Goal: Task Accomplishment & Management: Use online tool/utility

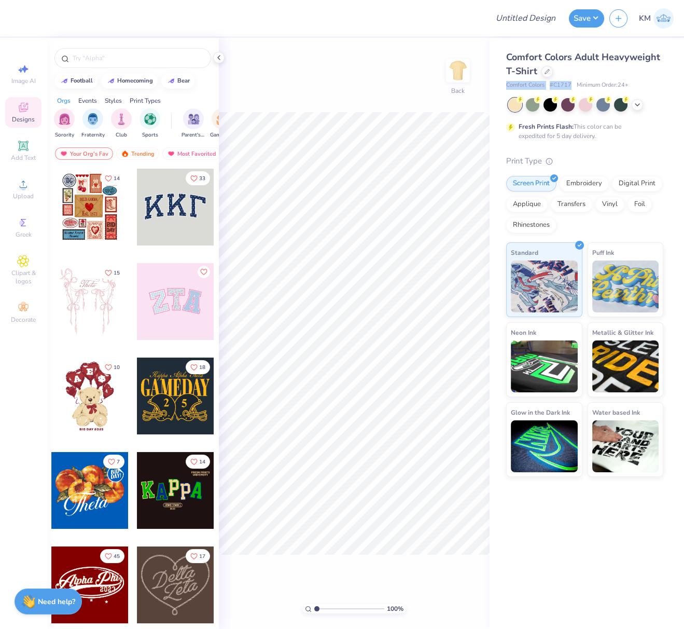
drag, startPoint x: 505, startPoint y: 85, endPoint x: 574, endPoint y: 82, distance: 69.0
click at [569, 82] on div "Comfort Colors # C1717 Minimum Order: 24 +" at bounding box center [584, 85] width 157 height 9
copy div "Comfort Colors # C1717"
click at [21, 183] on icon at bounding box center [23, 184] width 12 height 12
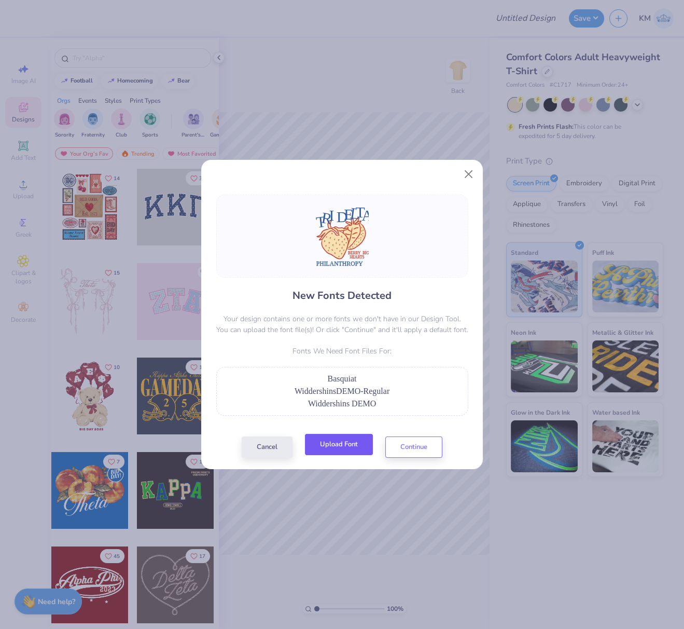
click at [343, 446] on button "Upload Font" at bounding box center [339, 444] width 68 height 21
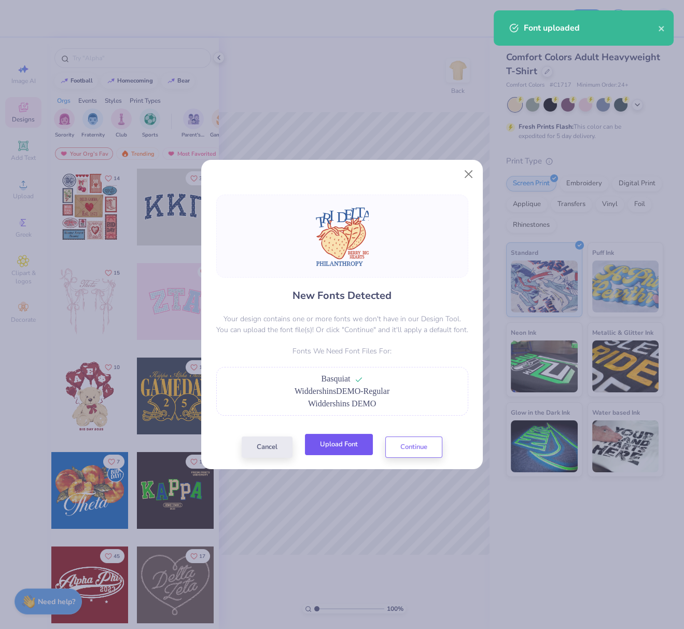
click at [351, 443] on button "Upload Font" at bounding box center [339, 444] width 68 height 21
click at [413, 446] on button "Continue" at bounding box center [413, 444] width 57 height 21
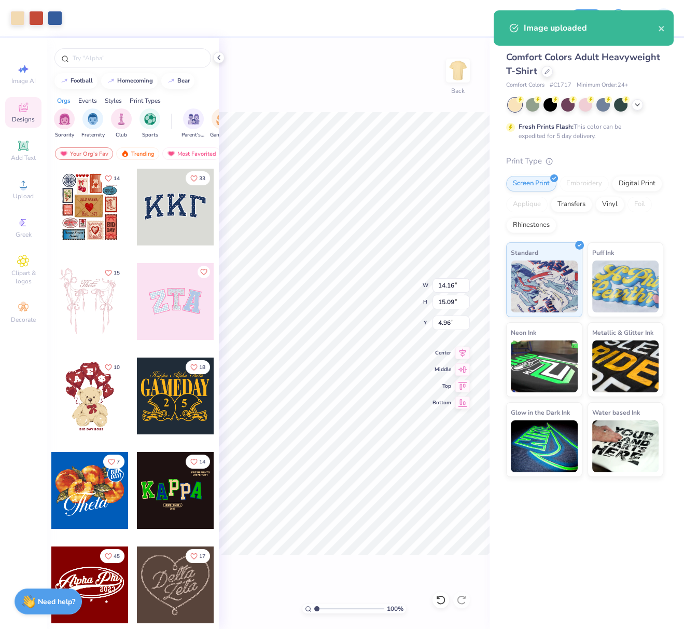
type input "10.19"
type input "10.86"
type input "8.51"
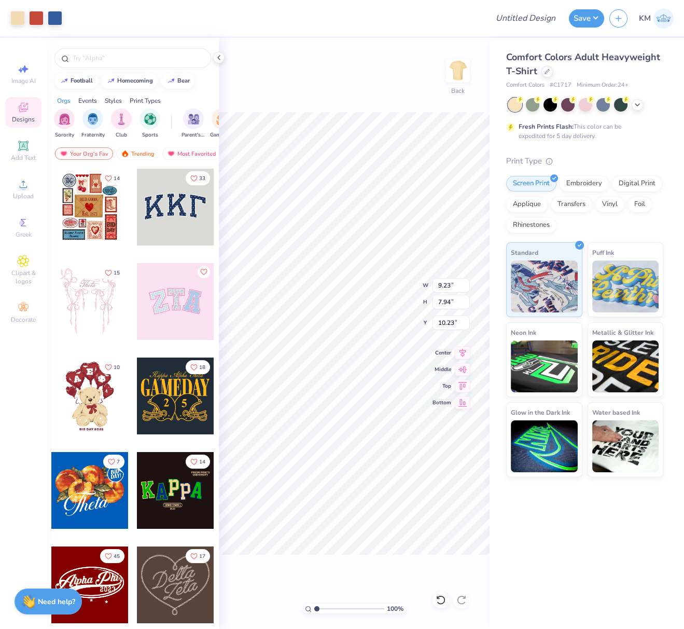
type input "1.76"
type input "2.03"
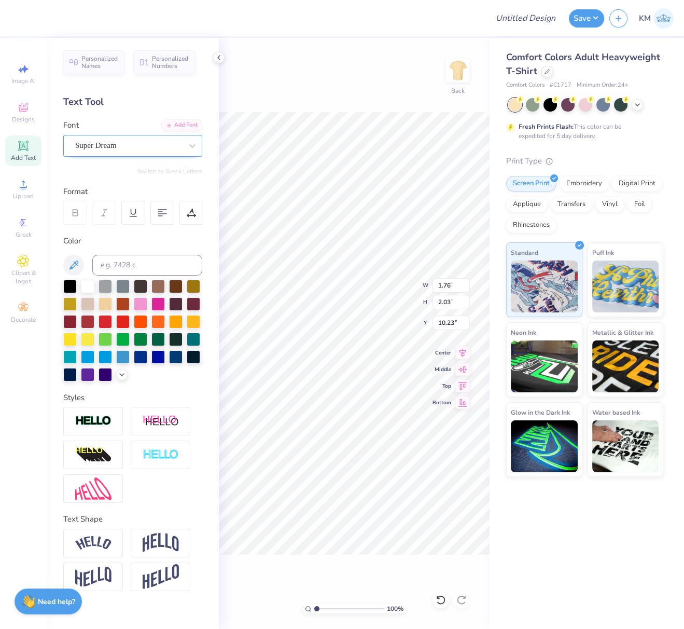
click at [124, 137] on div "Super Dream" at bounding box center [128, 145] width 109 height 16
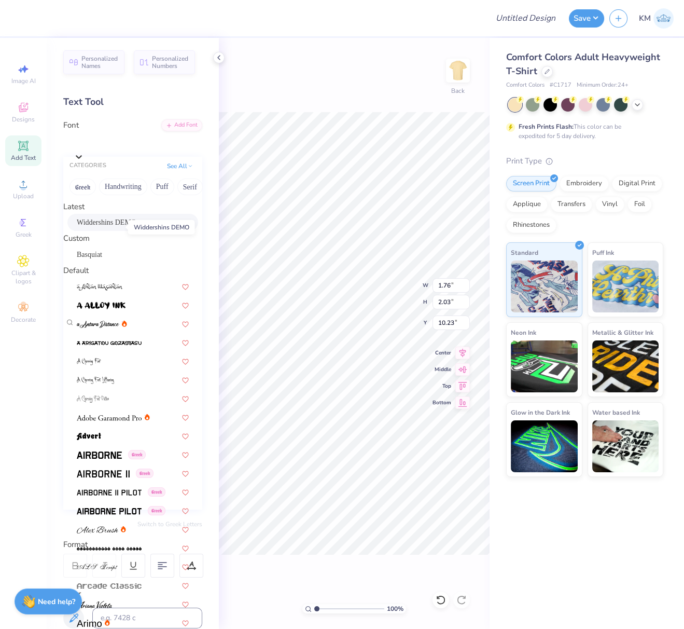
drag, startPoint x: 101, startPoint y: 223, endPoint x: 112, endPoint y: 224, distance: 10.9
click at [101, 222] on span "Widdershins DEMO" at bounding box center [107, 222] width 60 height 11
type input "1.12"
type input "1.83"
type input "10.57"
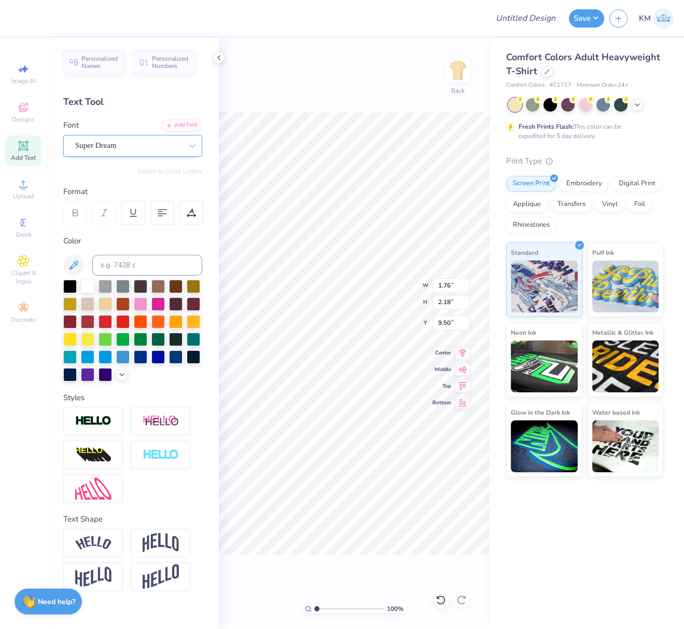
click at [146, 147] on div "Super Dream" at bounding box center [128, 145] width 109 height 16
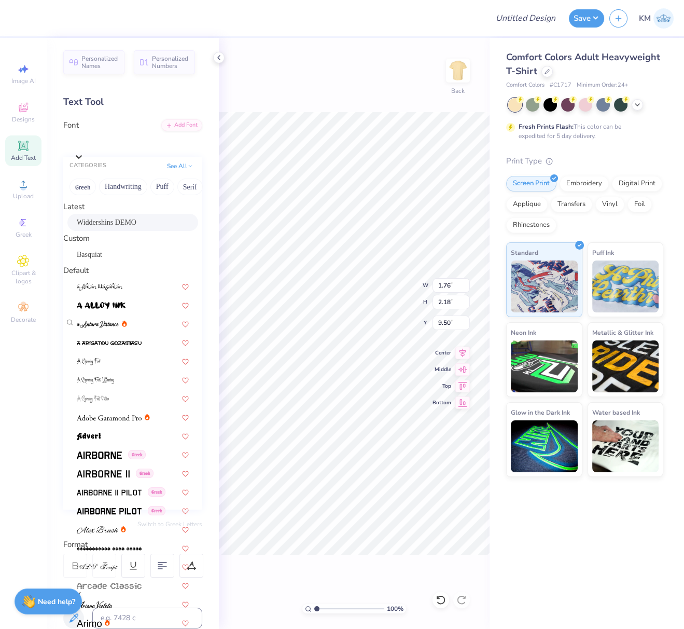
click at [121, 226] on span "Widdershins DEMO" at bounding box center [107, 222] width 60 height 11
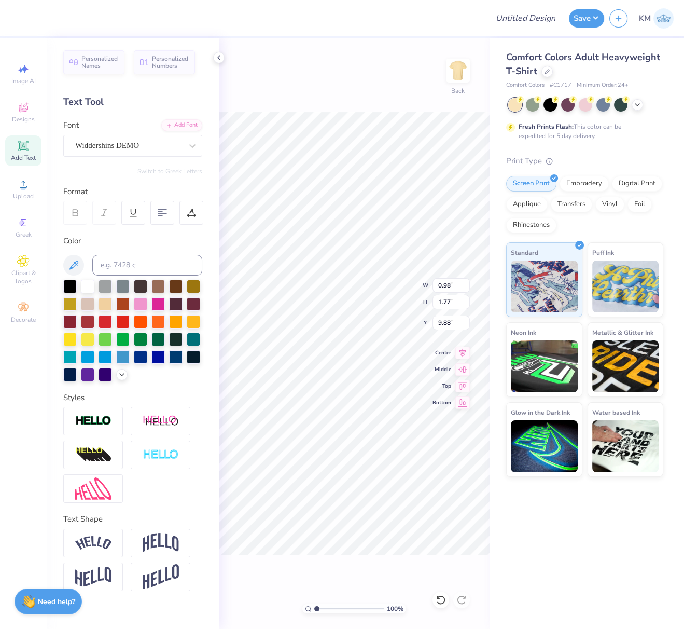
type input "0.98"
type input "1.77"
type input "9.88"
click at [151, 143] on div "Super Dream" at bounding box center [128, 145] width 109 height 16
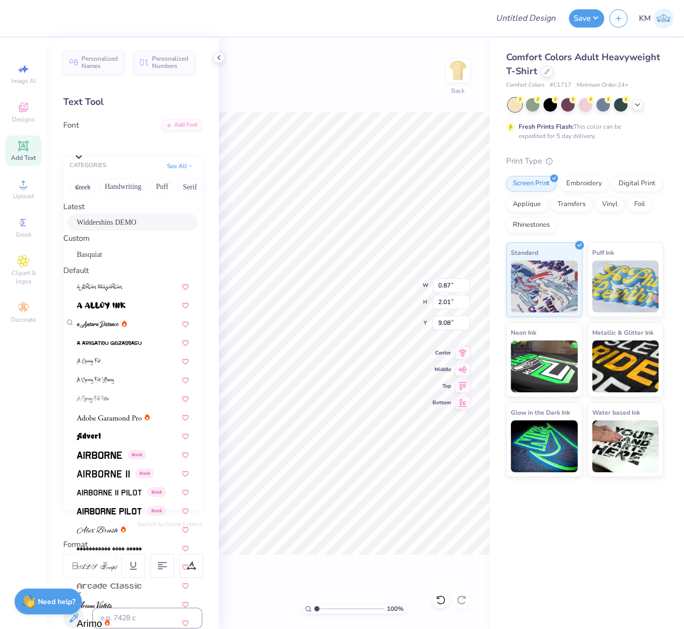
drag, startPoint x: 152, startPoint y: 229, endPoint x: 175, endPoint y: 227, distance: 22.9
click at [152, 228] on div "Widdershins DEMO" at bounding box center [133, 222] width 112 height 11
type input "0.42"
type input "1.53"
type input "9.52"
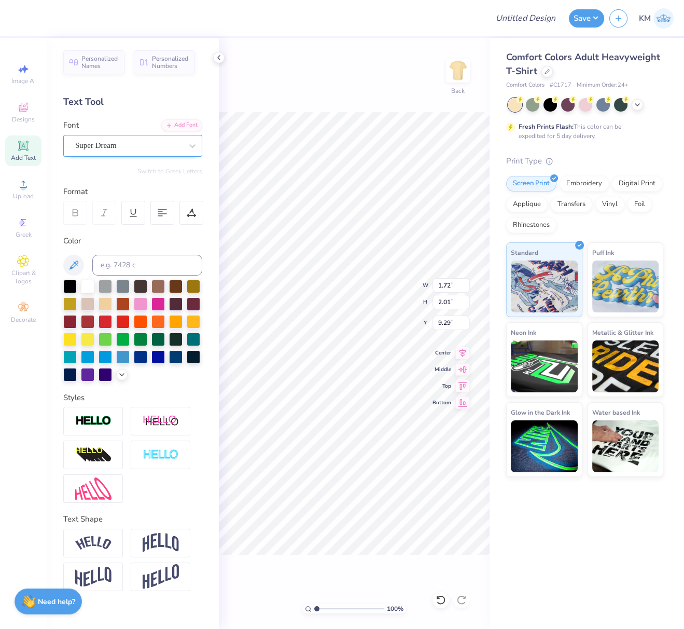
click at [156, 144] on div "Super Dream" at bounding box center [128, 145] width 109 height 16
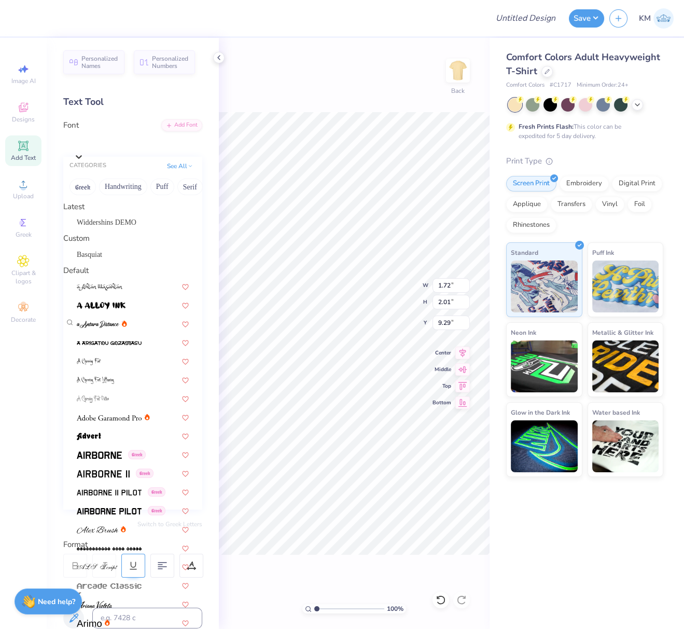
drag, startPoint x: 128, startPoint y: 221, endPoint x: 143, endPoint y: 218, distance: 14.9
click at [129, 221] on div "Widdershins DEMO" at bounding box center [132, 222] width 131 height 17
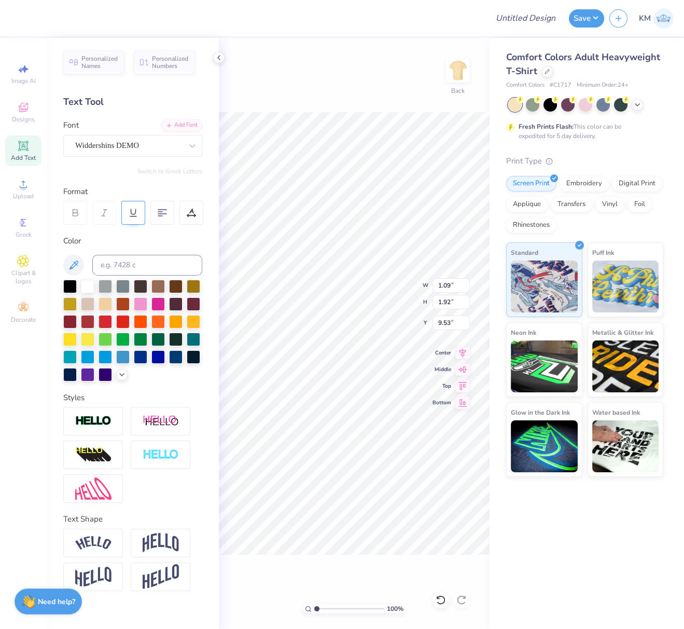
type input "1.09"
type input "1.92"
type input "9.53"
click at [156, 147] on div "Super Dream" at bounding box center [128, 145] width 109 height 16
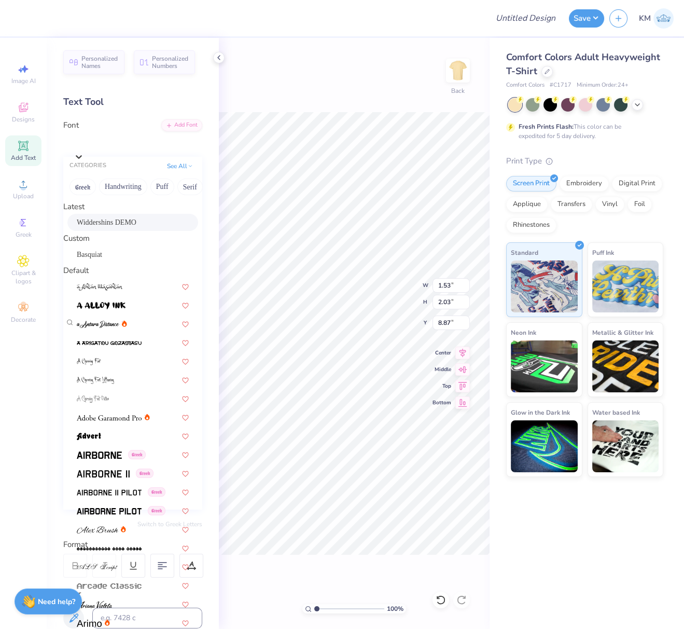
click at [130, 225] on div "Widdershins DEMO" at bounding box center [133, 222] width 112 height 11
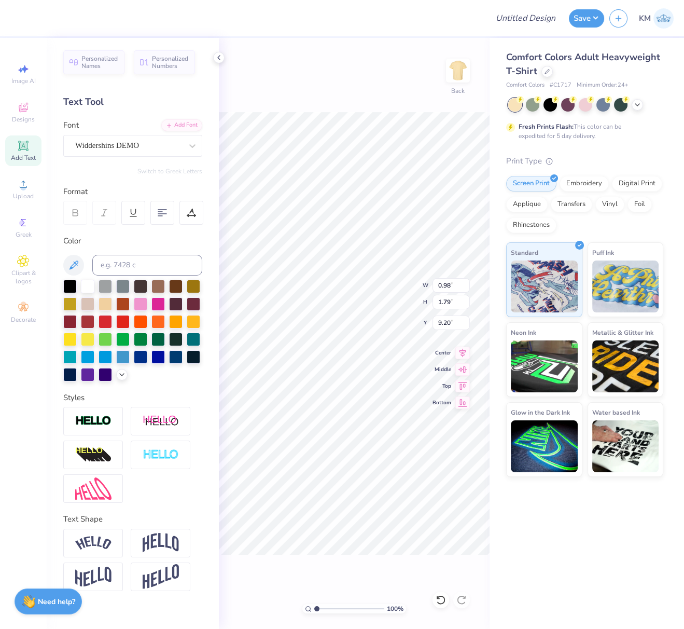
type input "0.98"
type input "1.79"
type input "9.20"
click at [160, 150] on div "Super Dream" at bounding box center [128, 145] width 109 height 16
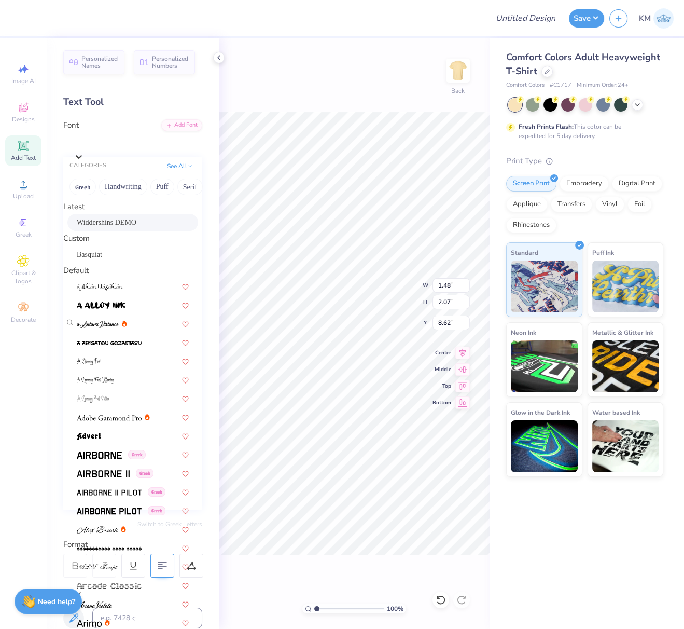
click at [132, 225] on div "Widdershins DEMO" at bounding box center [133, 222] width 112 height 11
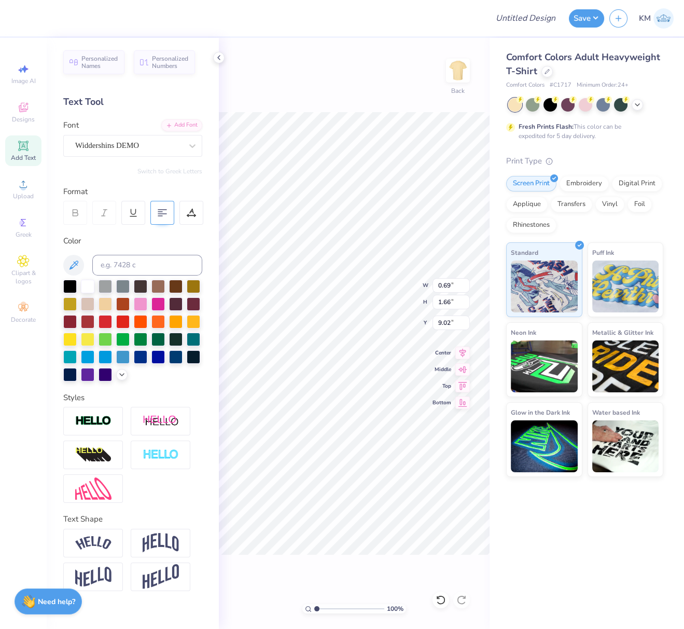
type input "0.69"
type input "1.66"
type input "9.02"
click at [147, 148] on div "Super Dream" at bounding box center [128, 145] width 109 height 16
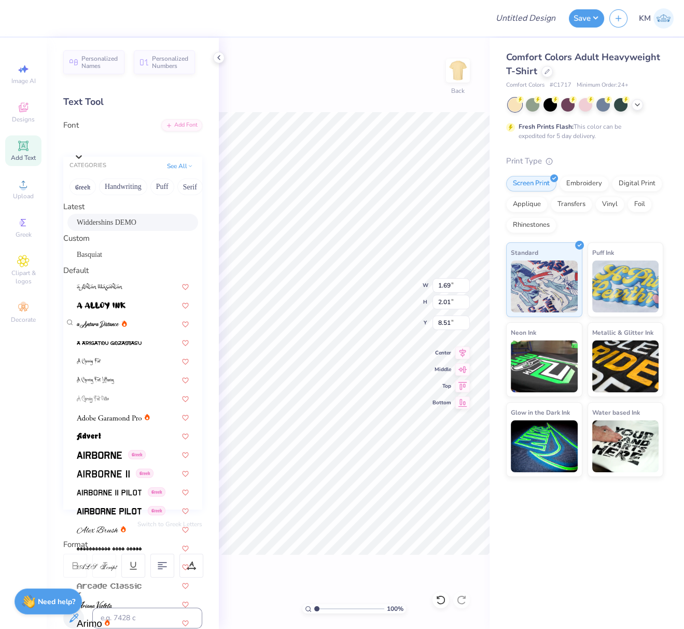
drag, startPoint x: 128, startPoint y: 225, endPoint x: 169, endPoint y: 233, distance: 41.8
click at [128, 225] on div "Widdershins DEMO" at bounding box center [133, 222] width 112 height 11
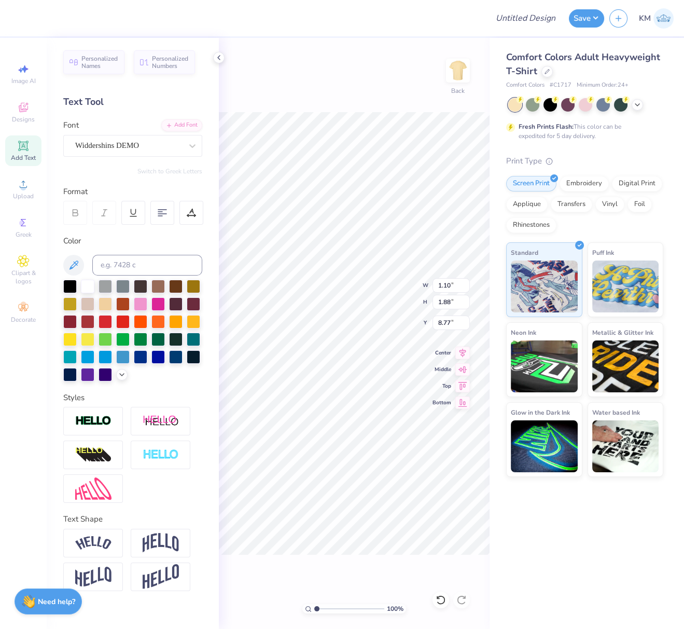
type input "1.10"
type input "1.88"
type input "8.77"
click at [163, 149] on div "Super Dream" at bounding box center [128, 145] width 109 height 16
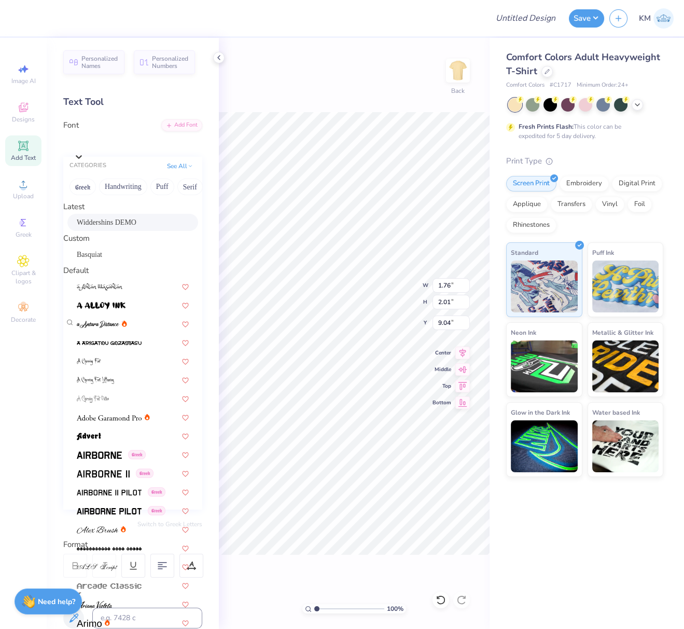
drag, startPoint x: 129, startPoint y: 227, endPoint x: 184, endPoint y: 252, distance: 60.4
click at [129, 228] on div "Widdershins DEMO" at bounding box center [133, 222] width 112 height 11
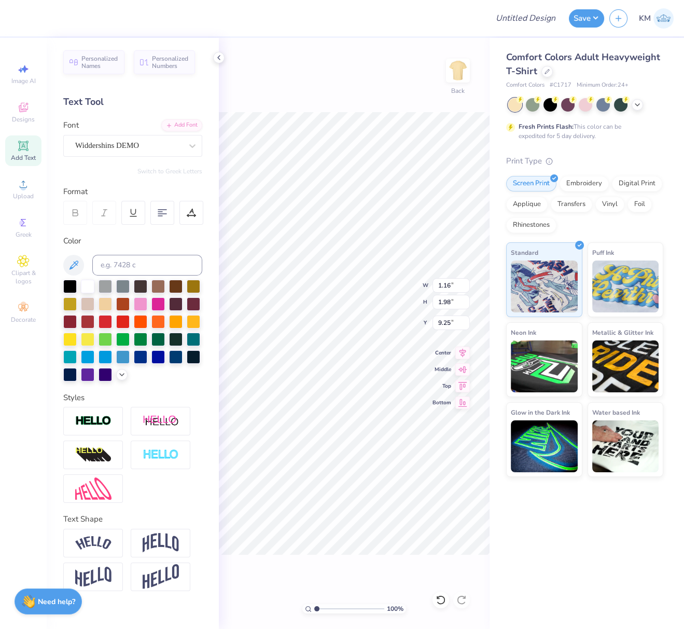
type input "1.16"
type input "1.98"
type input "9.25"
type input "10.75"
type input "2.20"
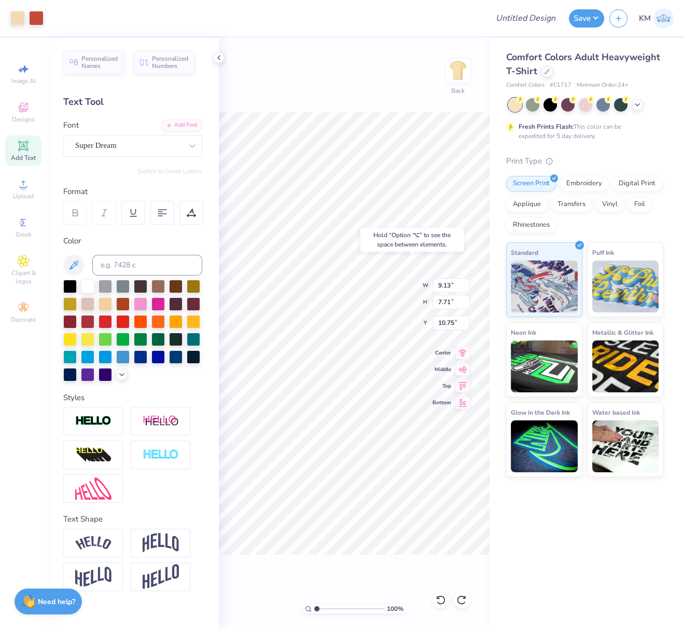
type input "0.59"
type input "17.02"
click at [142, 150] on div "Super Dream" at bounding box center [128, 145] width 109 height 16
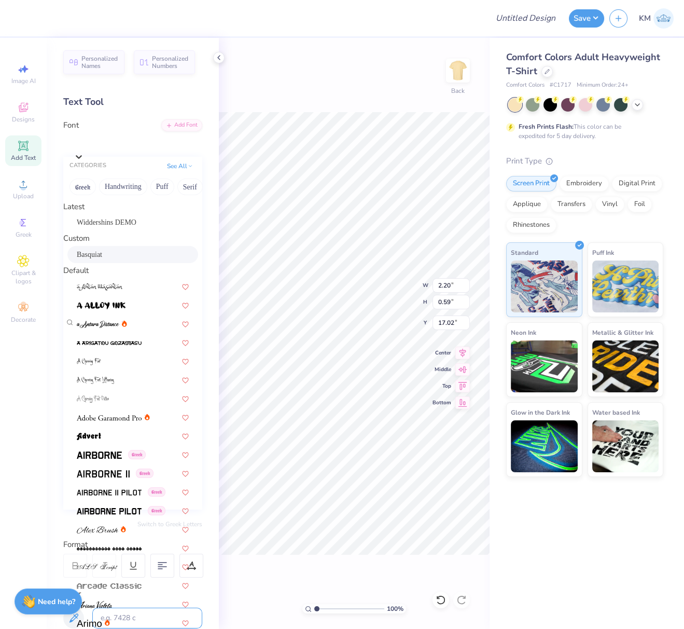
click at [102, 260] on span "Basquiat" at bounding box center [89, 254] width 25 height 11
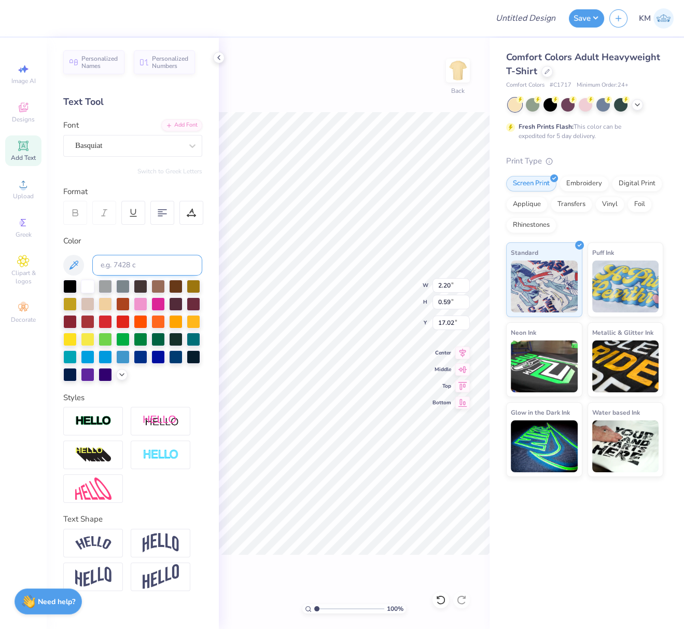
type input "2.37"
type input "0.63"
type input "17.05"
click at [86, 416] on img at bounding box center [93, 421] width 36 height 12
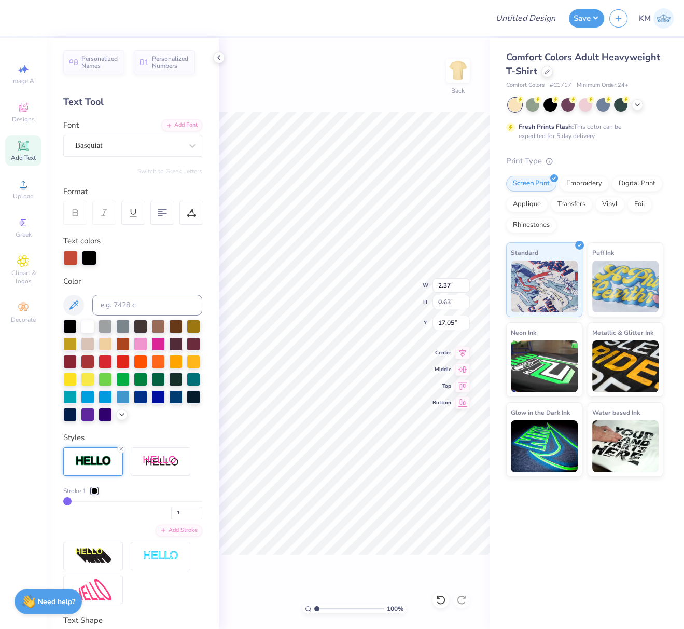
click at [124, 462] on div "Styles Stroke 1 1 Add Stroke" at bounding box center [132, 518] width 139 height 172
drag, startPoint x: 122, startPoint y: 464, endPoint x: 172, endPoint y: 477, distance: 51.1
click at [122, 452] on icon at bounding box center [121, 449] width 6 height 6
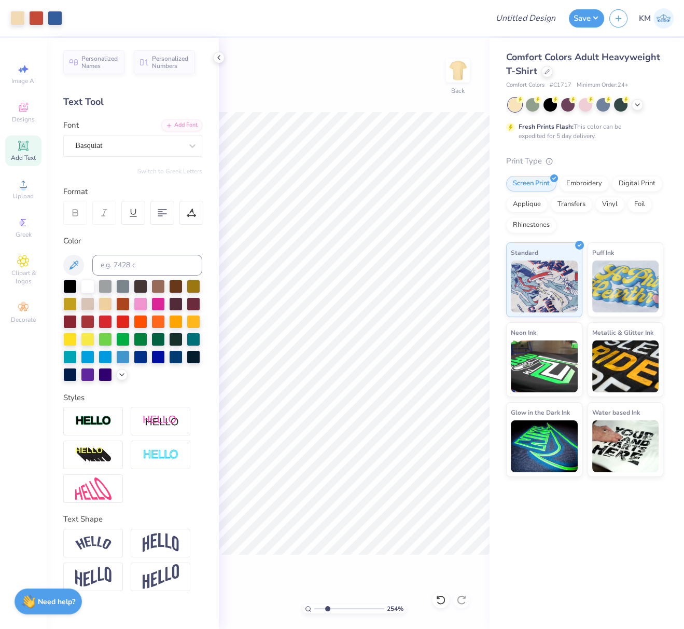
drag, startPoint x: 318, startPoint y: 607, endPoint x: 329, endPoint y: 602, distance: 11.6
click at [327, 607] on input "range" at bounding box center [349, 608] width 70 height 9
type input "2.54"
type input "16.98"
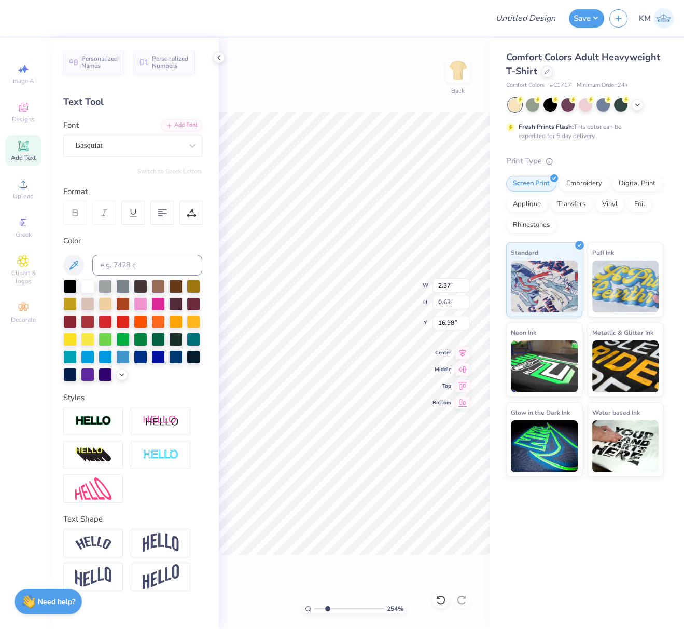
type input "1.16"
type input "0.57"
type input "17.03"
click at [131, 148] on div "Super Dream" at bounding box center [128, 145] width 109 height 16
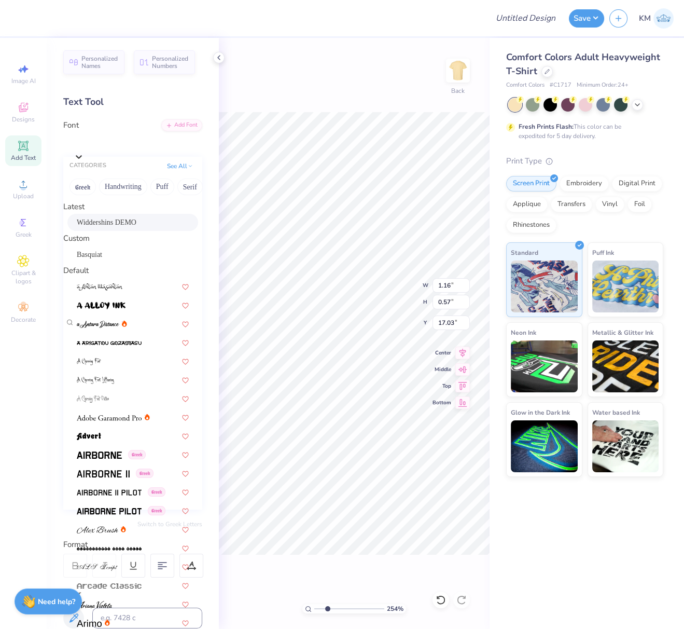
click at [102, 260] on span "Basquiat" at bounding box center [89, 254] width 25 height 11
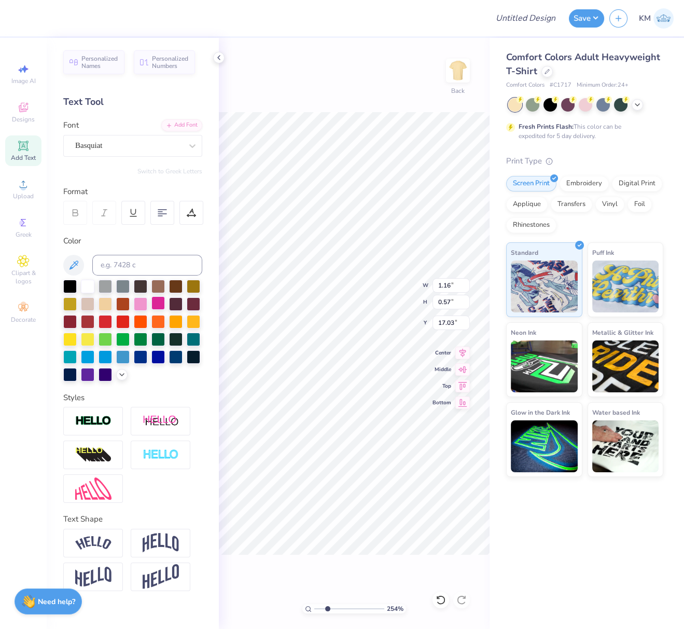
type input "0.91"
type input "0.64"
type input "16.98"
type input "2.70"
type input "0.60"
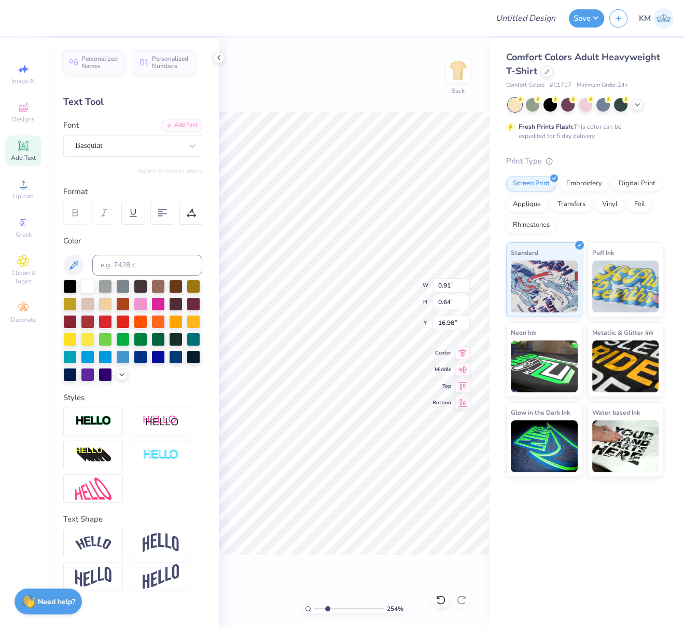
type input "17.78"
click at [119, 151] on div at bounding box center [128, 145] width 107 height 14
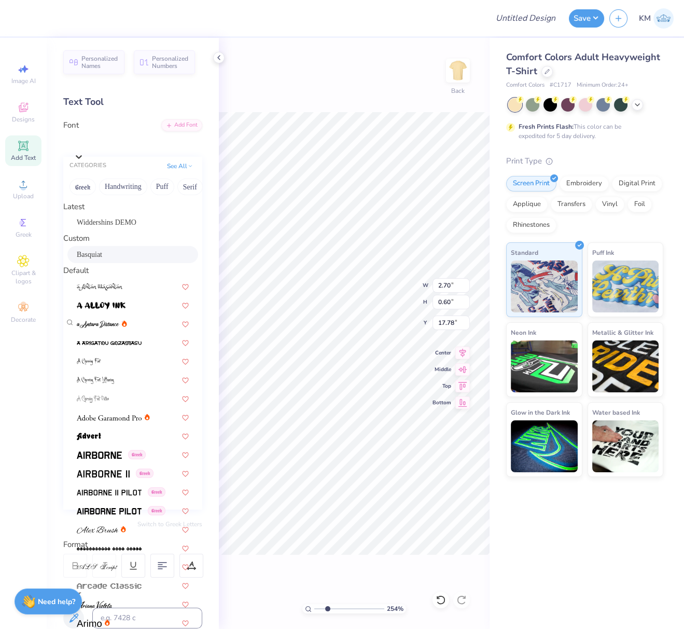
drag, startPoint x: 113, startPoint y: 265, endPoint x: 180, endPoint y: 305, distance: 78.6
click at [102, 260] on span "Basquiat" at bounding box center [89, 254] width 25 height 11
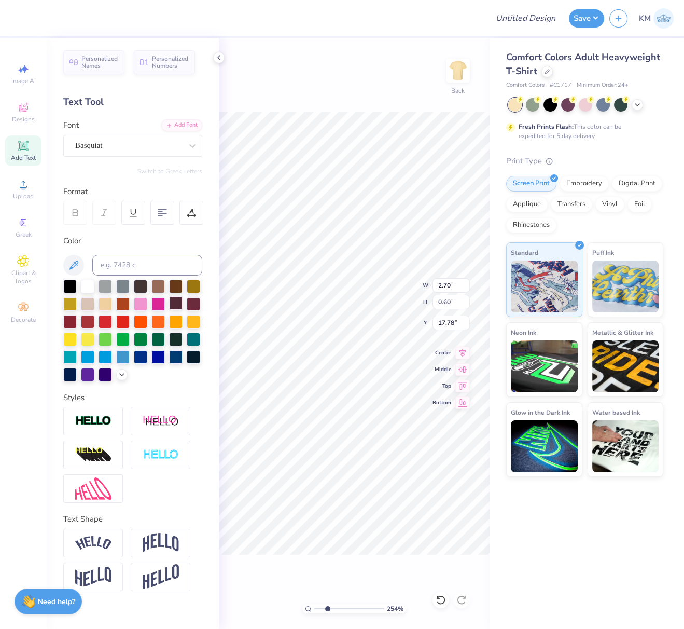
type input "3.00"
type input "0.70"
type input "17.68"
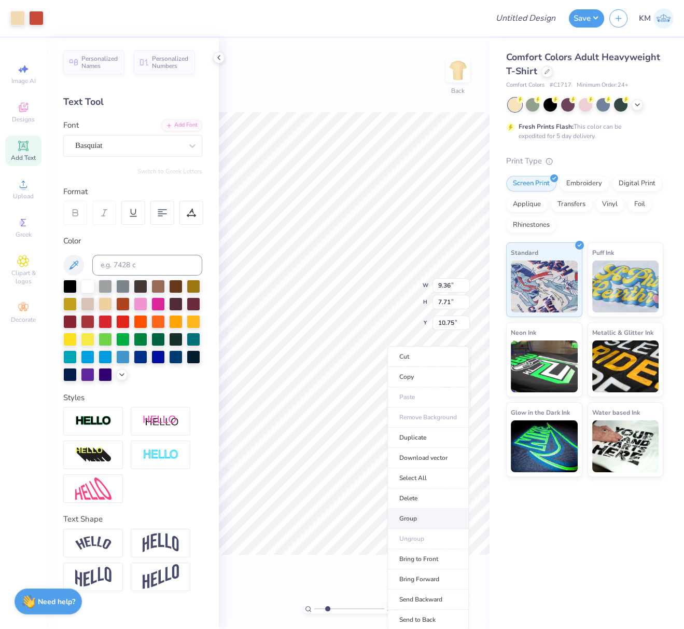
click at [414, 516] on li "Group" at bounding box center [427, 518] width 81 height 20
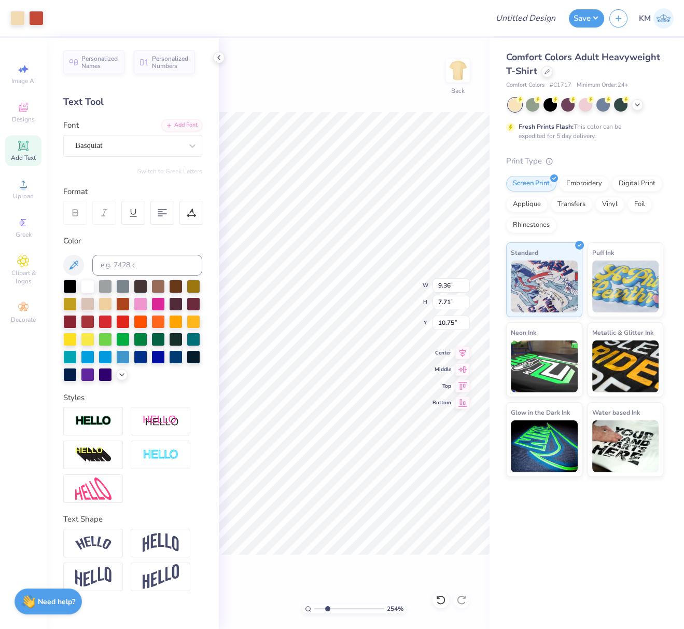
type input "7.91"
type input "0.88"
type input "18.78"
click at [114, 143] on div "Super Dream" at bounding box center [128, 145] width 109 height 16
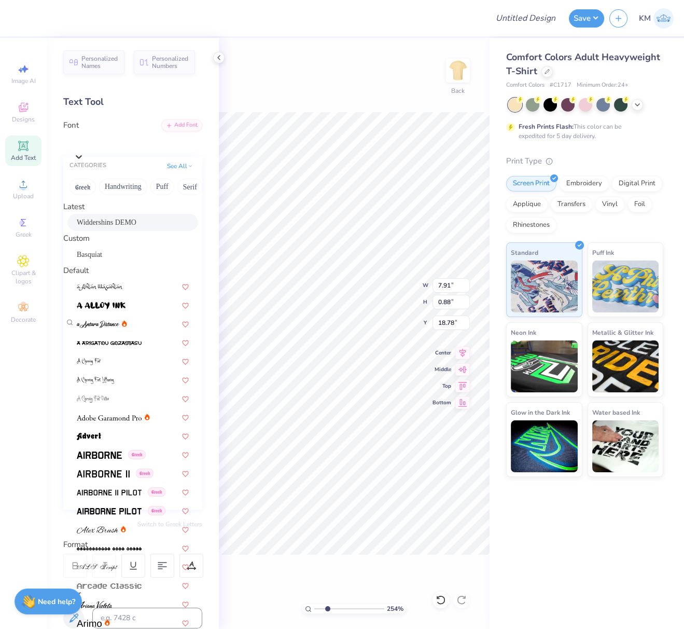
click at [102, 260] on span "Basquiat" at bounding box center [89, 254] width 25 height 11
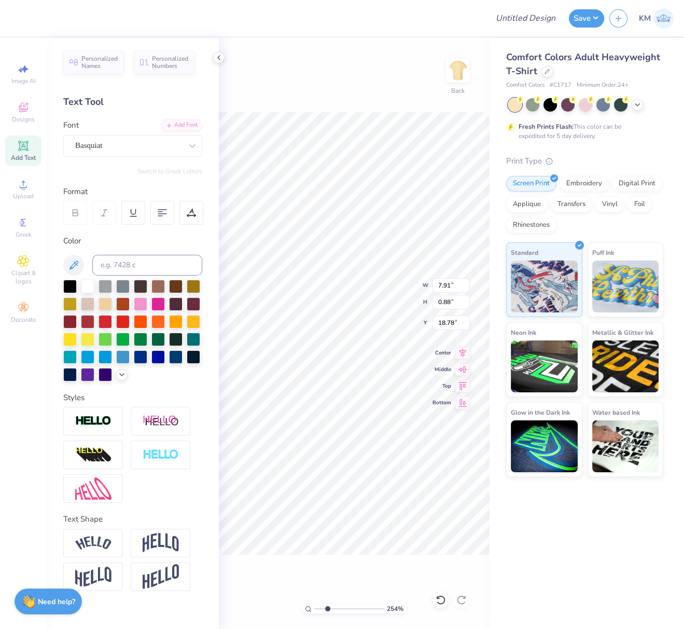
type input "9.32"
type input "1.09"
type input "18.76"
click at [463, 350] on icon at bounding box center [462, 352] width 15 height 12
drag, startPoint x: 324, startPoint y: 606, endPoint x: 280, endPoint y: 589, distance: 47.3
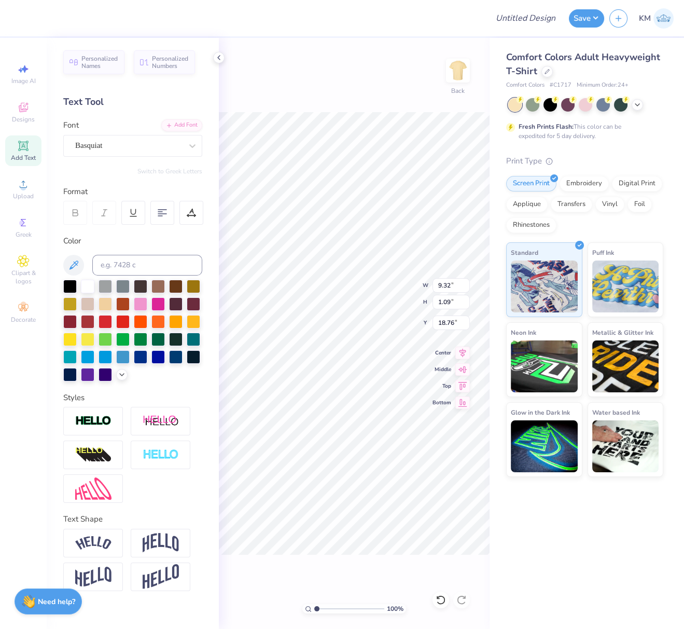
click at [283, 604] on div "100 % Back W 9.32 9.32 " H 1.09 1.09 " Y 18.76 18.76 " Center Middle Top Bottom" at bounding box center [354, 333] width 271 height 591
type input "1"
type input "8.37"
type input "0.98"
type input "8.07"
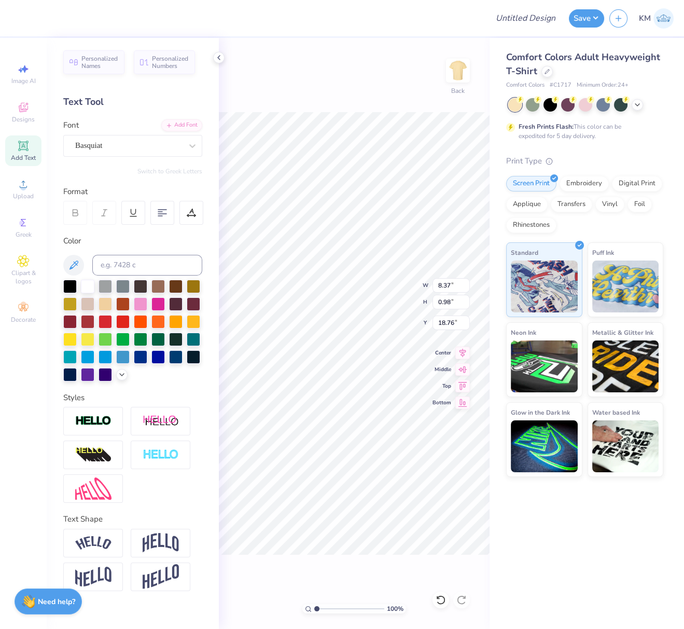
type input "0.94"
click at [464, 351] on icon at bounding box center [462, 351] width 15 height 12
click at [463, 354] on icon at bounding box center [462, 351] width 15 height 12
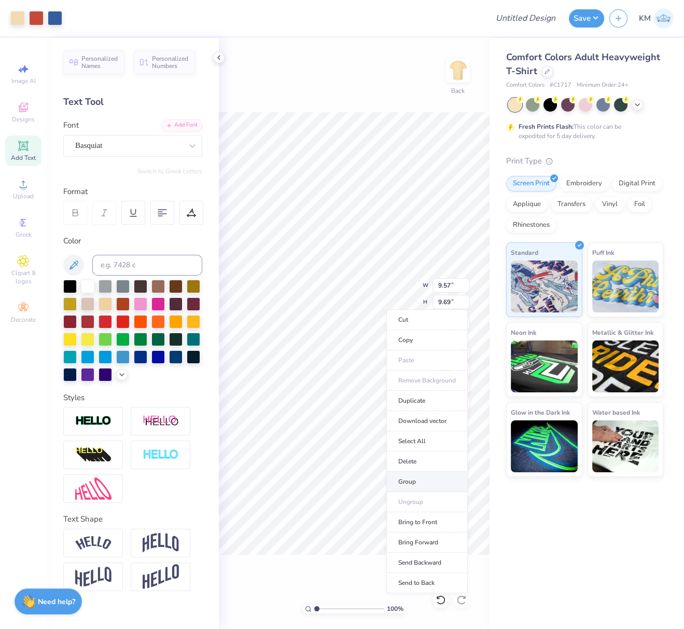
click at [408, 477] on li "Group" at bounding box center [426, 481] width 81 height 20
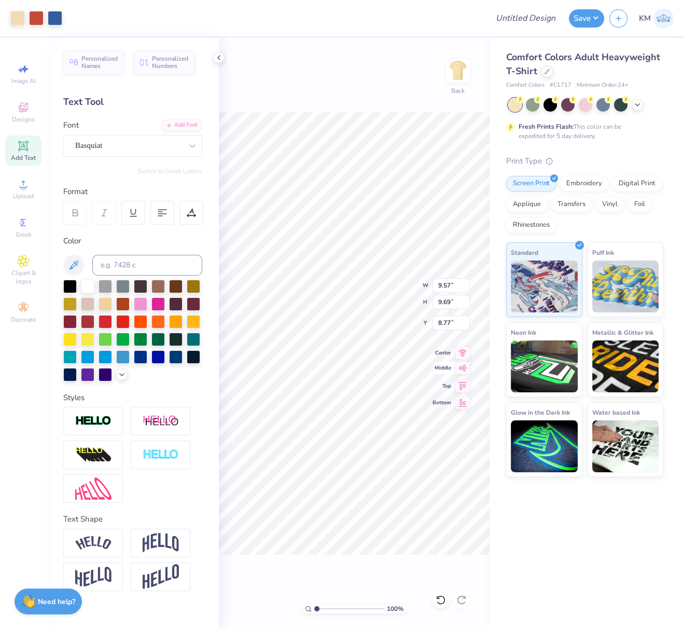
type input "3.63"
click at [463, 351] on icon at bounding box center [462, 351] width 15 height 12
click at [434, 284] on input "9.57" at bounding box center [451, 285] width 37 height 15
type input "8.00"
type input "9.14"
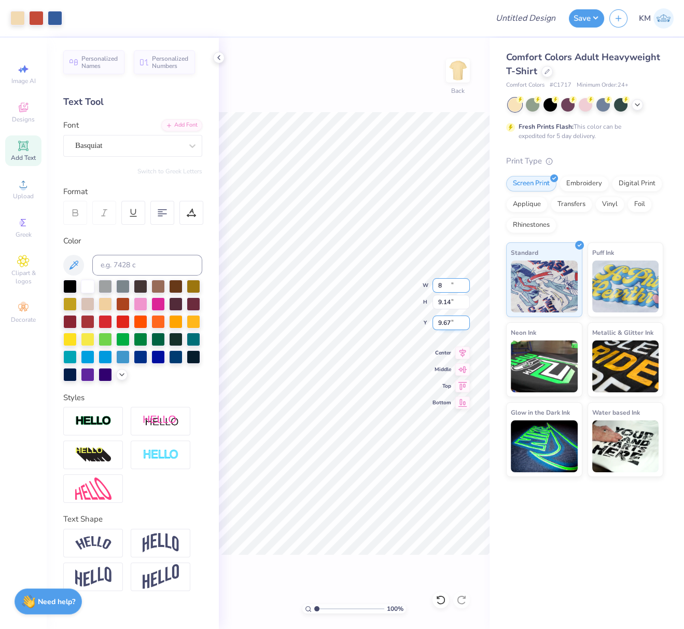
type input "9.67"
click at [431, 322] on div "100 % Back W 8.00 8.00 " H 9.14 9.14 " Y 9.67 9.67 " Center Middle Top Bottom" at bounding box center [354, 333] width 271 height 591
drag, startPoint x: 453, startPoint y: 323, endPoint x: 436, endPoint y: 327, distance: 17.7
click at [437, 321] on input "9.67" at bounding box center [451, 322] width 37 height 15
drag, startPoint x: 452, startPoint y: 323, endPoint x: 437, endPoint y: 327, distance: 15.6
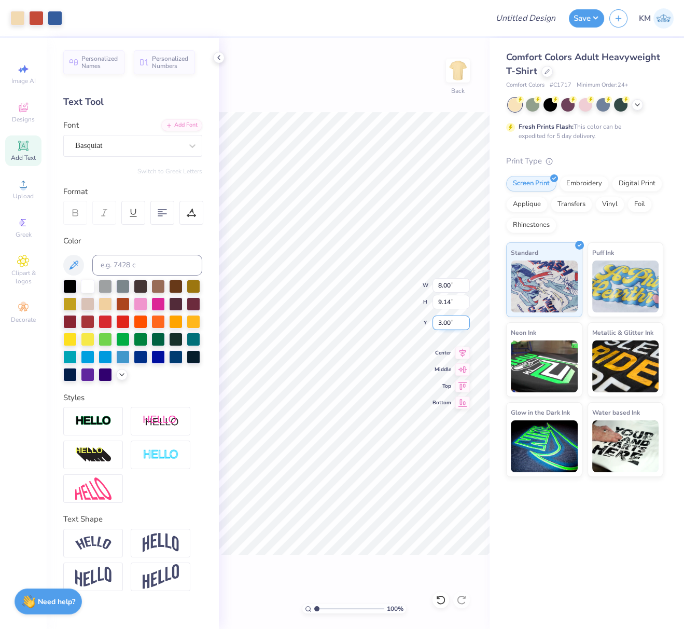
click at [435, 319] on input "3.00" at bounding box center [451, 322] width 37 height 15
type input "2.50"
click at [465, 349] on icon at bounding box center [462, 351] width 15 height 12
drag, startPoint x: 513, startPoint y: 16, endPoint x: 522, endPoint y: 28, distance: 15.3
click at [513, 16] on input "Design Title" at bounding box center [538, 18] width 51 height 21
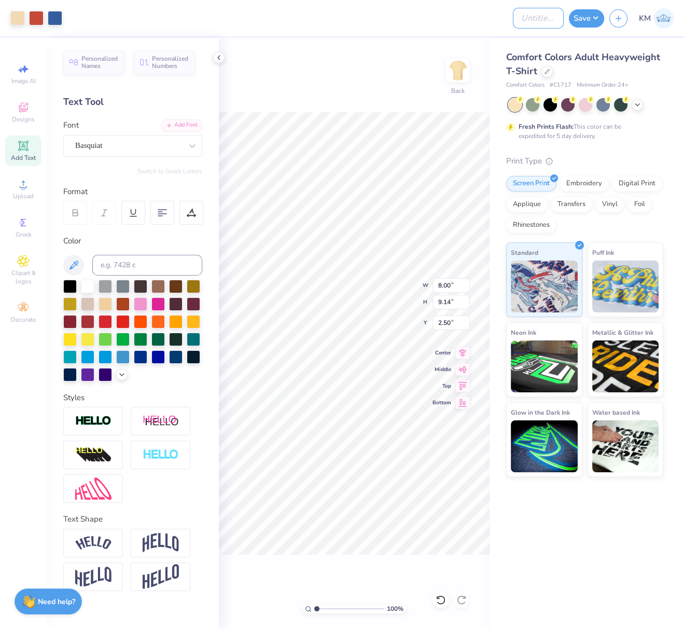
paste input "Basquiat"
type input "Basquiat"
paste input "FPS240012"
type input "FPS240012"
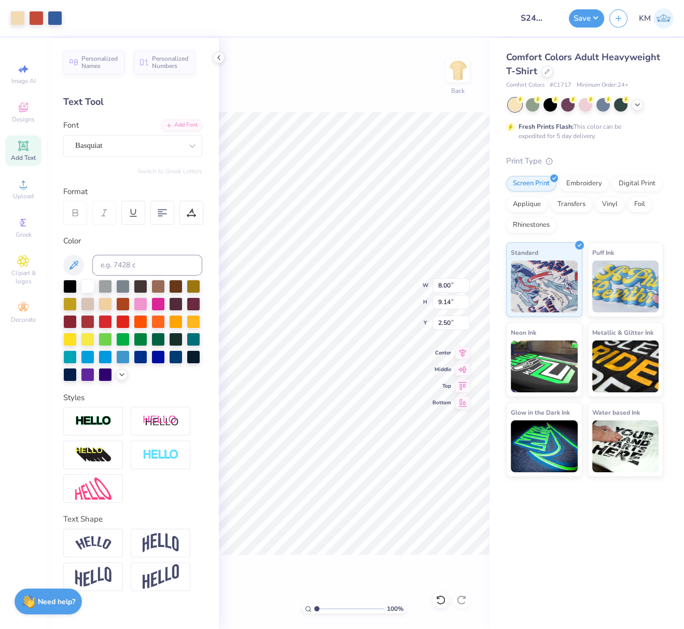
drag, startPoint x: 591, startPoint y: 20, endPoint x: 586, endPoint y: 26, distance: 8.1
click at [591, 20] on button "Save" at bounding box center [586, 18] width 35 height 18
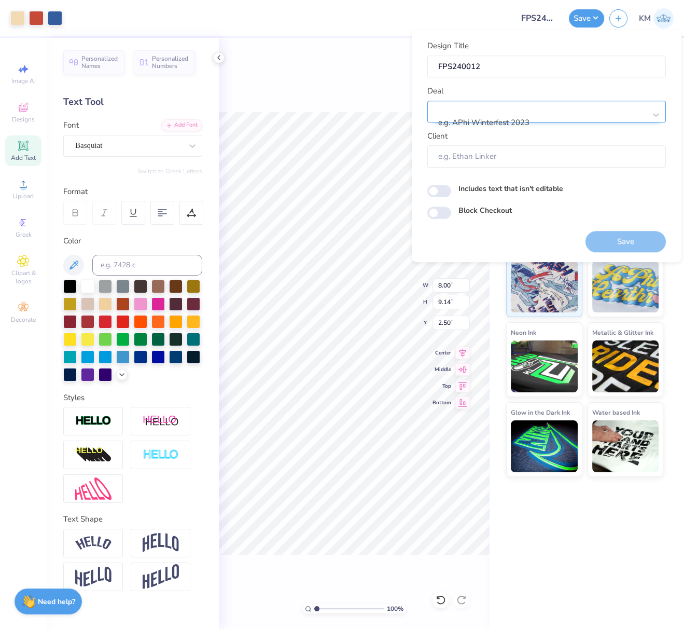
click at [498, 106] on div at bounding box center [542, 109] width 206 height 14
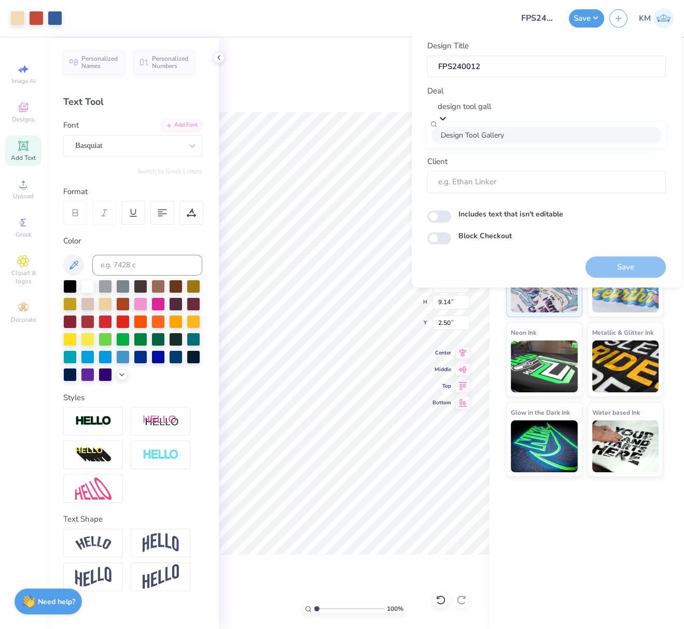
click at [511, 137] on div "Design Tool Gallery" at bounding box center [547, 135] width 230 height 17
type input "design tool gall"
type input "Design Tool Gallery User"
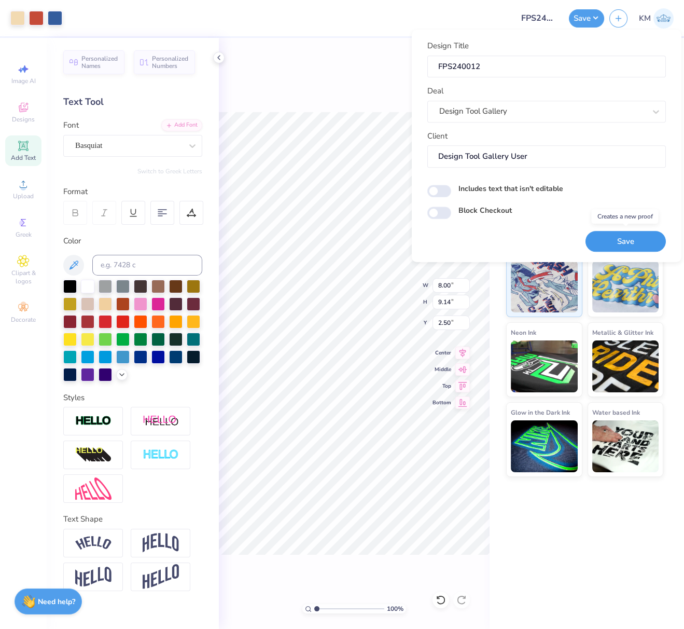
click at [632, 241] on button "Save" at bounding box center [626, 241] width 80 height 21
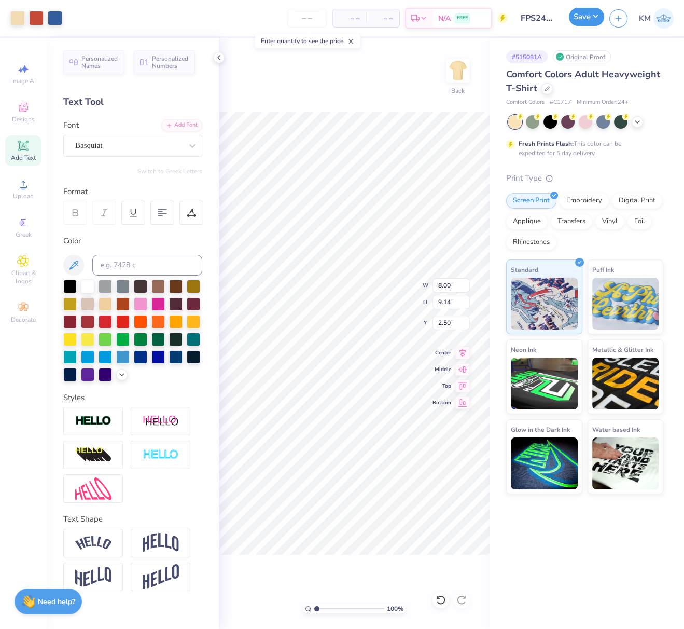
click at [596, 13] on button "Save" at bounding box center [586, 17] width 35 height 18
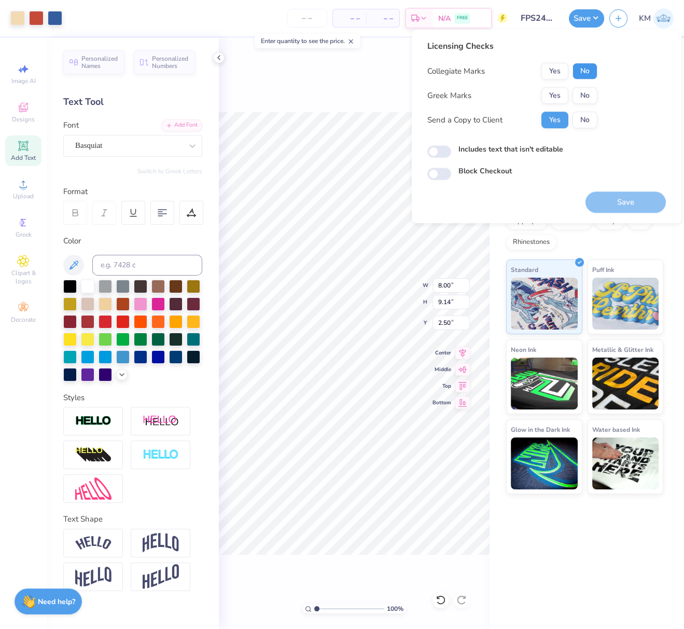
click at [590, 68] on button "No" at bounding box center [585, 71] width 25 height 17
click at [556, 88] on button "Yes" at bounding box center [554, 95] width 27 height 17
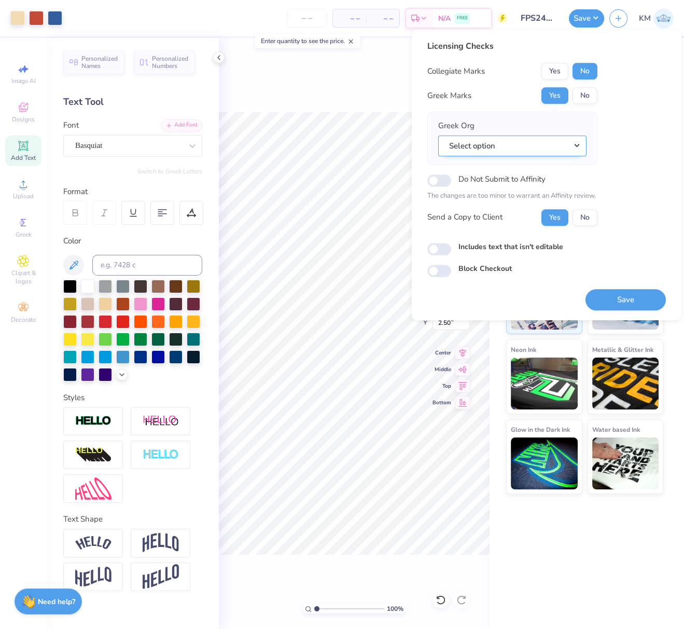
click at [577, 142] on button "Select option" at bounding box center [512, 145] width 148 height 21
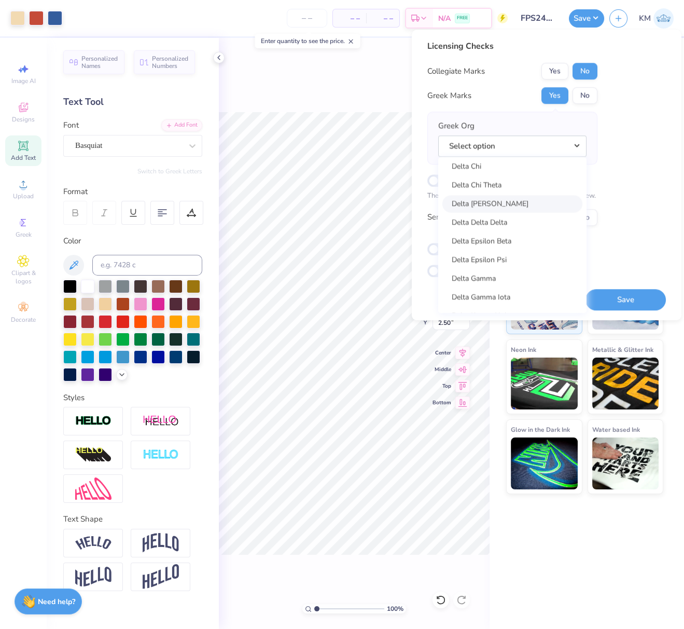
scroll to position [2284, 0]
click at [517, 235] on link "Delta Delta Delta" at bounding box center [512, 237] width 140 height 17
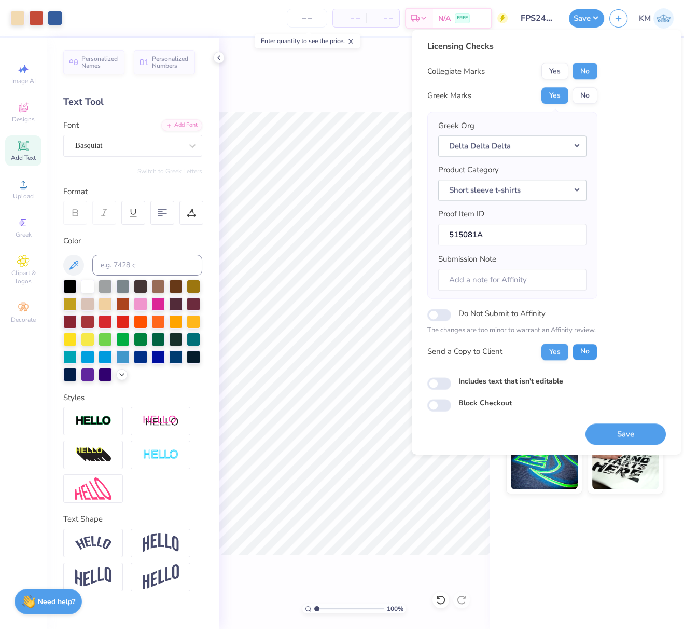
click at [588, 344] on button "No" at bounding box center [585, 351] width 25 height 17
drag, startPoint x: 628, startPoint y: 428, endPoint x: 280, endPoint y: 1, distance: 551.5
click at [628, 428] on button "Save" at bounding box center [626, 433] width 80 height 21
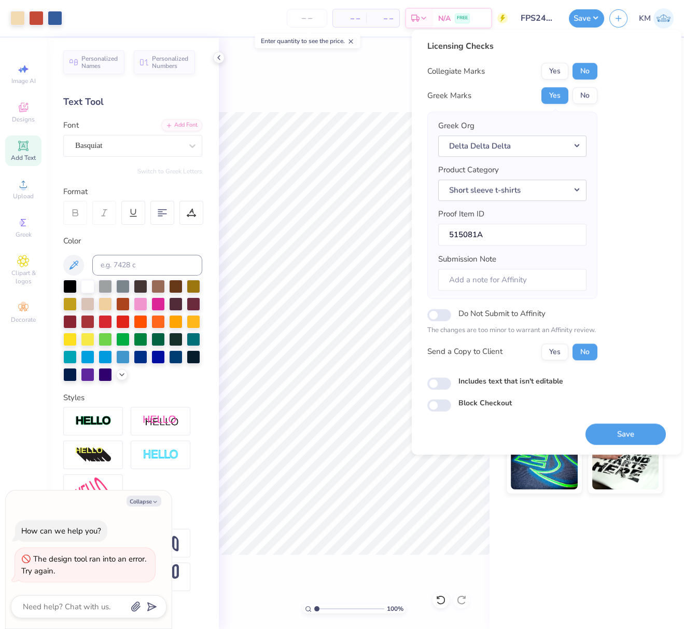
click at [380, 93] on div "100 % Back W 8.00 8.00 " H 9.14 9.14 " Y 2.50 2.50 " Center Middle Top Bottom" at bounding box center [354, 333] width 271 height 591
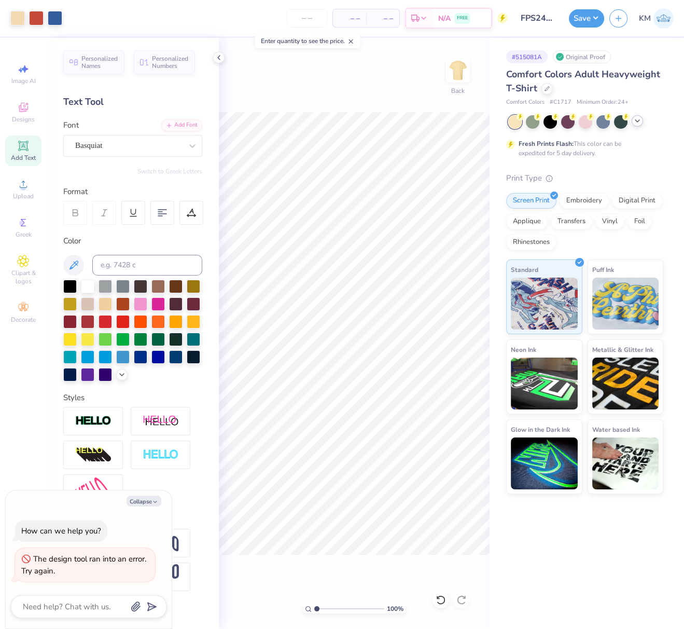
click at [636, 121] on icon at bounding box center [637, 121] width 8 height 8
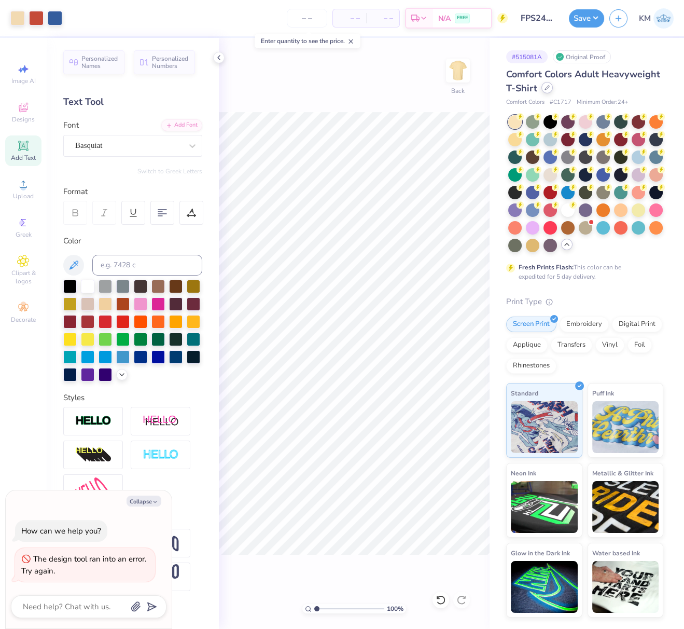
click at [547, 87] on icon at bounding box center [547, 87] width 5 height 5
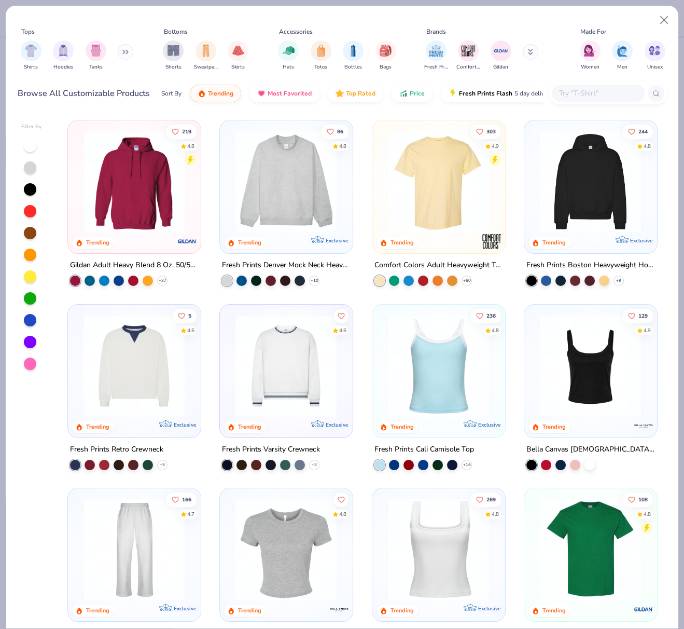
click at [265, 197] on img at bounding box center [286, 182] width 112 height 102
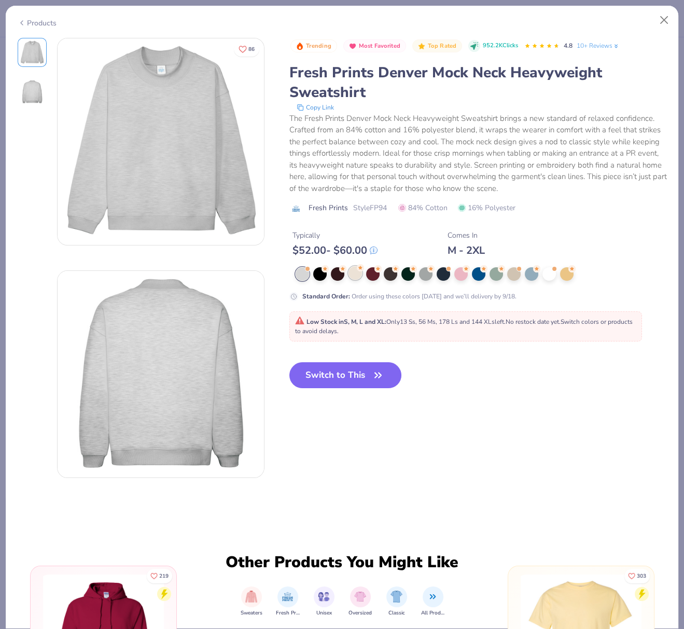
drag, startPoint x: 355, startPoint y: 274, endPoint x: 358, endPoint y: 279, distance: 5.6
click at [355, 274] on div at bounding box center [355, 272] width 13 height 13
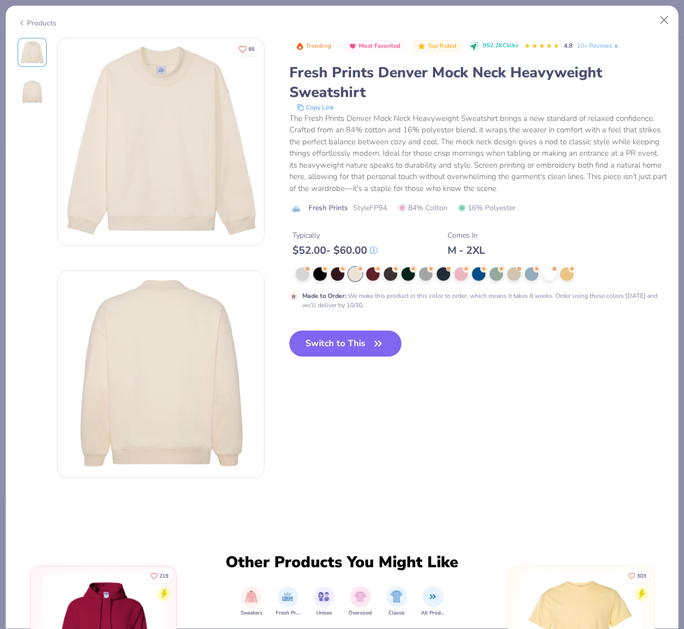
drag, startPoint x: 324, startPoint y: 345, endPoint x: 329, endPoint y: 341, distance: 6.6
click at [325, 344] on button "Switch to This" at bounding box center [345, 343] width 113 height 26
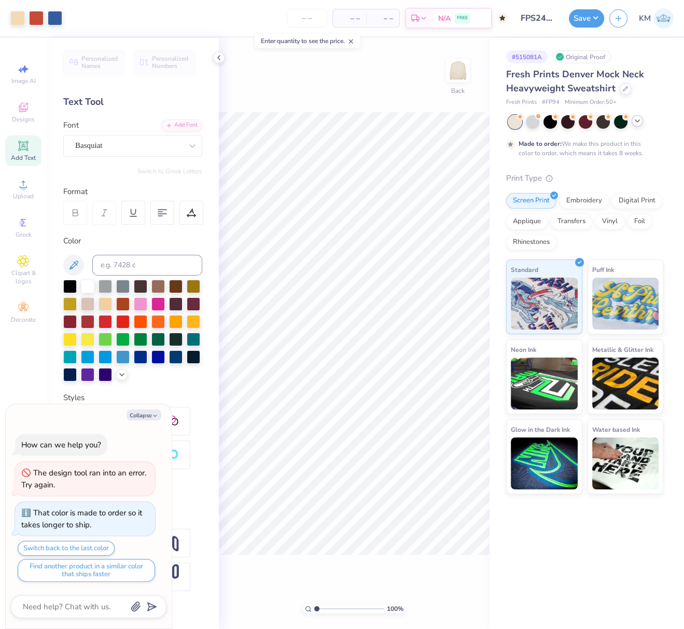
drag, startPoint x: 565, startPoint y: 49, endPoint x: 581, endPoint y: 58, distance: 17.6
click at [569, 52] on div "# 515081A Original Proof Fresh Prints Denver Mock Neck Heavyweight Sweatshirt F…" at bounding box center [587, 266] width 194 height 456
type textarea "x"
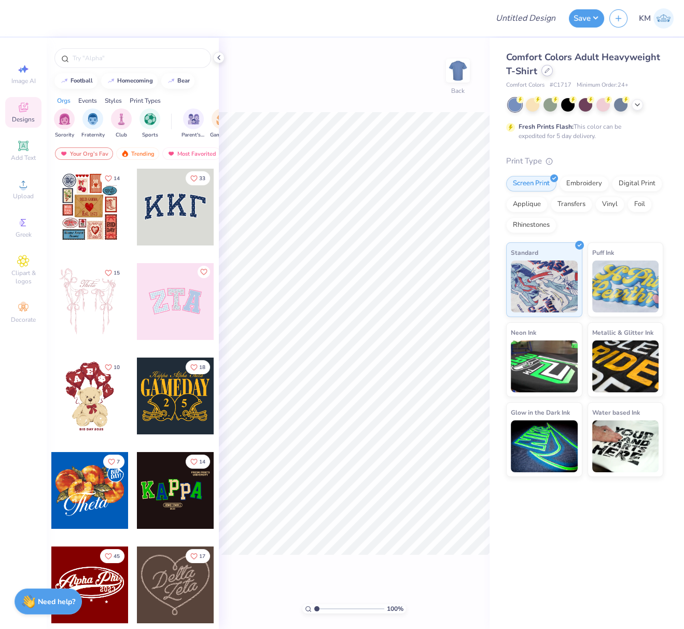
click at [546, 73] on icon at bounding box center [547, 70] width 5 height 5
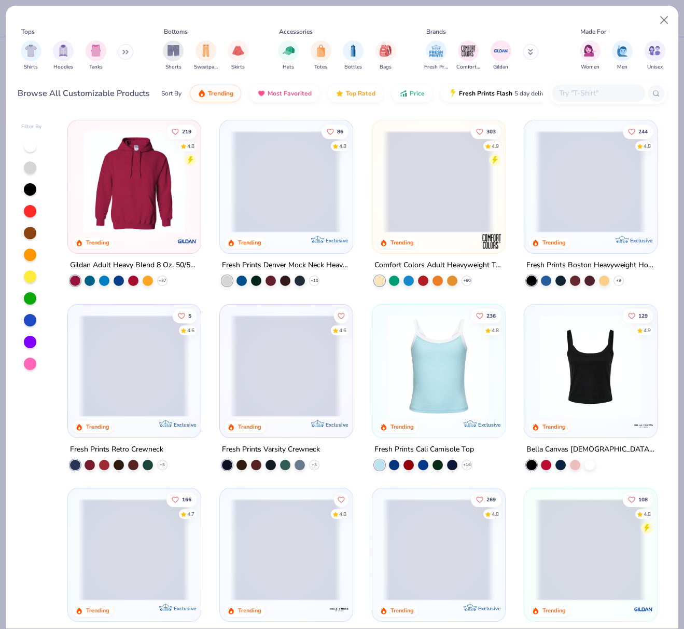
drag, startPoint x: 267, startPoint y: 214, endPoint x: 270, endPoint y: 208, distance: 6.3
click at [270, 208] on span at bounding box center [286, 182] width 112 height 102
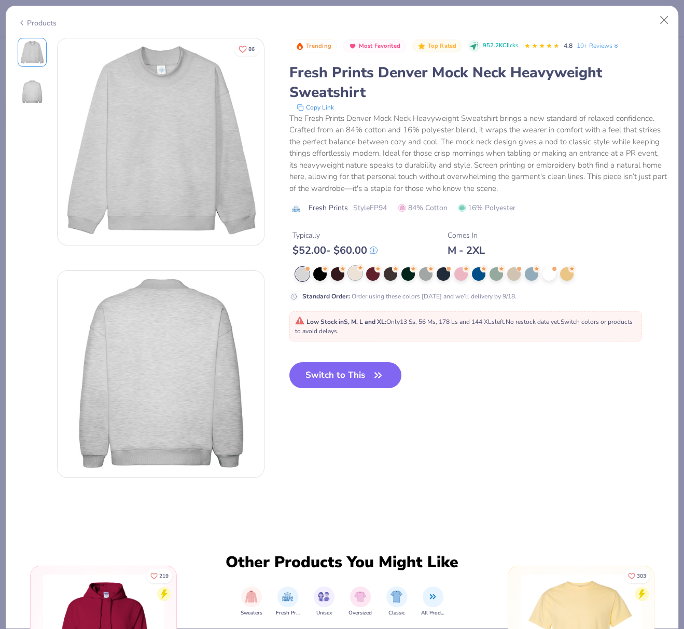
click at [355, 279] on div at bounding box center [355, 272] width 13 height 13
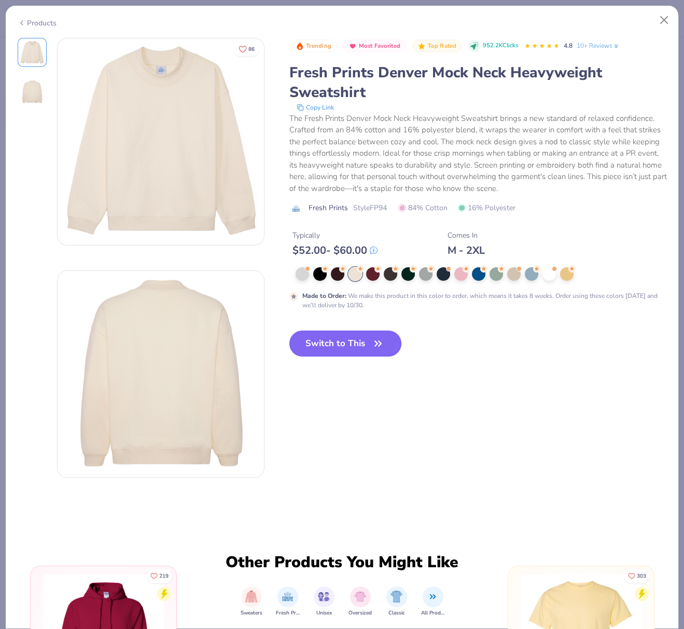
click at [332, 346] on button "Switch to This" at bounding box center [345, 343] width 113 height 26
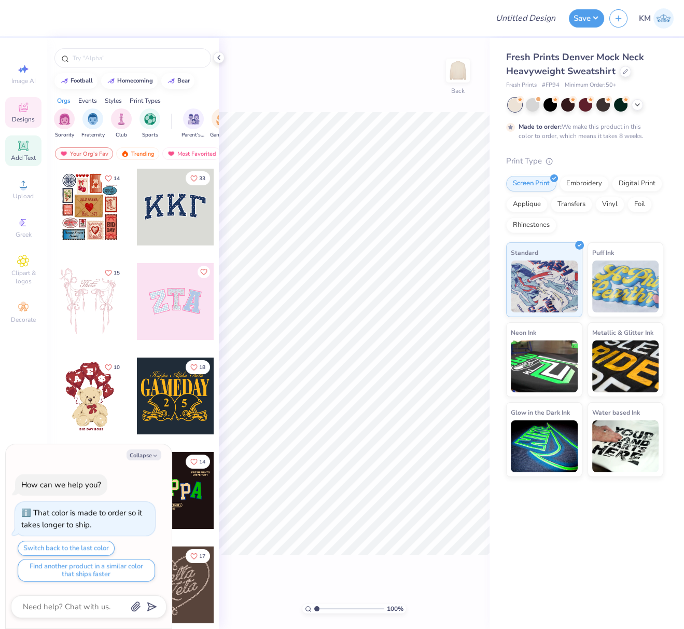
click at [21, 149] on icon at bounding box center [23, 146] width 12 height 12
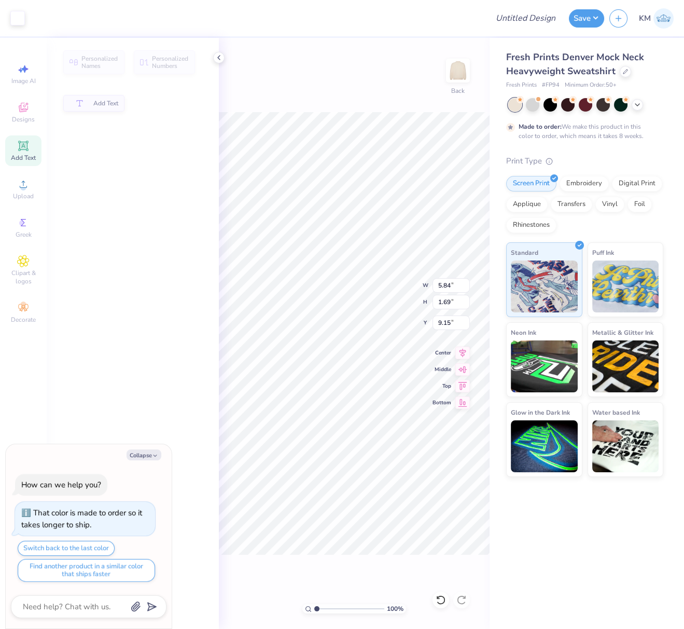
drag, startPoint x: 21, startPoint y: 150, endPoint x: 30, endPoint y: 154, distance: 10.2
click at [21, 149] on icon at bounding box center [23, 146] width 8 height 8
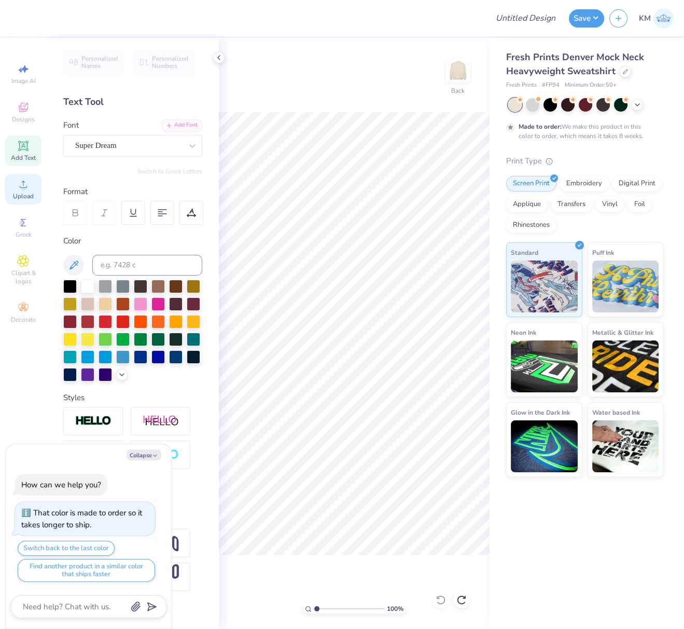
click at [21, 192] on span "Upload" at bounding box center [23, 196] width 21 height 8
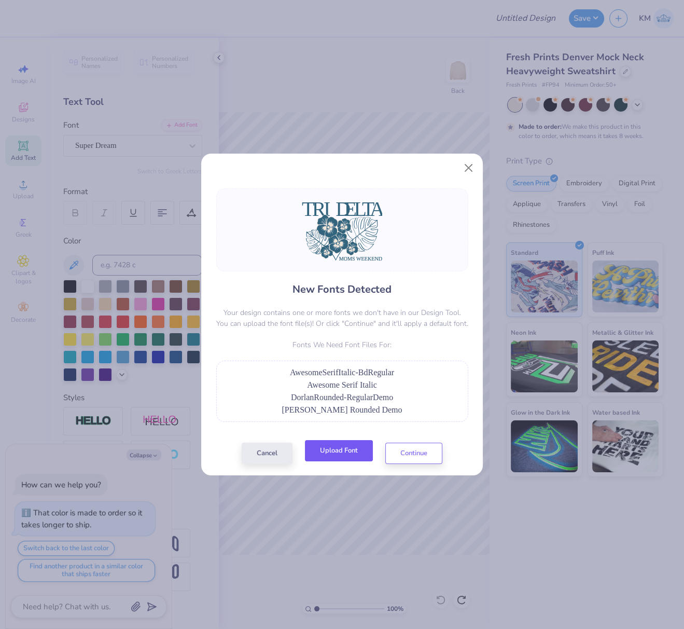
click at [346, 450] on button "Upload Font" at bounding box center [339, 450] width 68 height 21
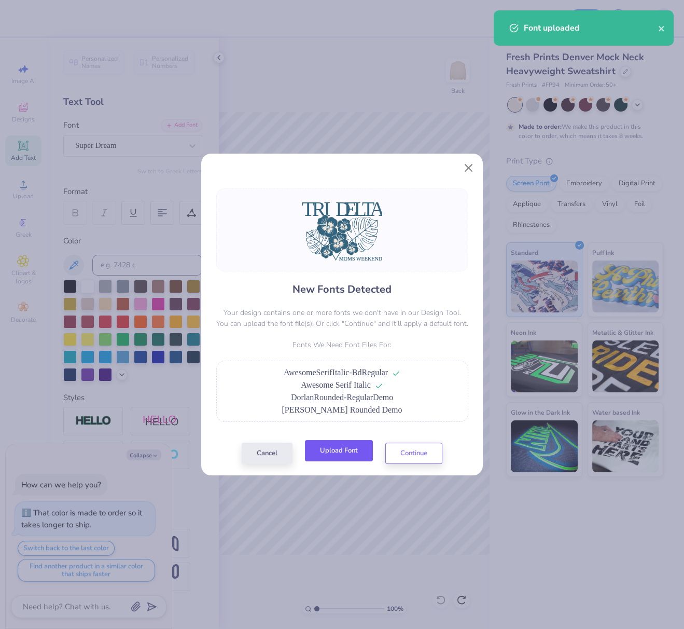
click at [348, 451] on button "Upload Font" at bounding box center [339, 450] width 68 height 21
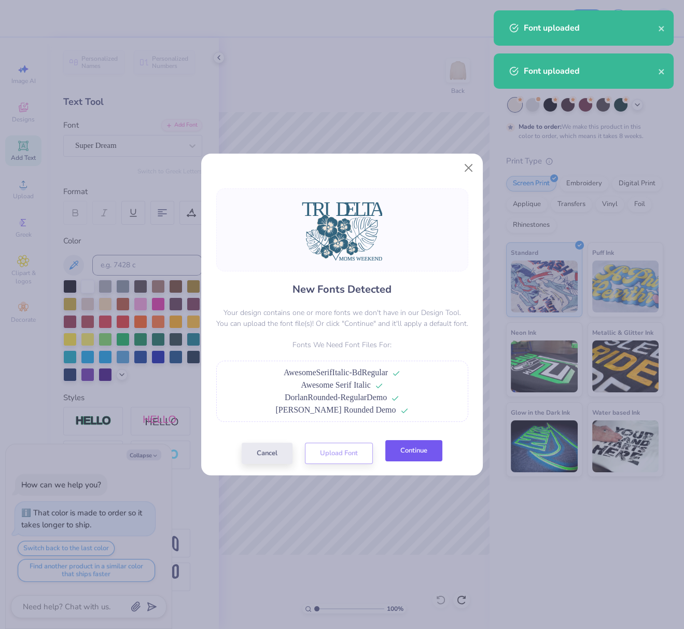
click at [422, 451] on button "Continue" at bounding box center [413, 450] width 57 height 21
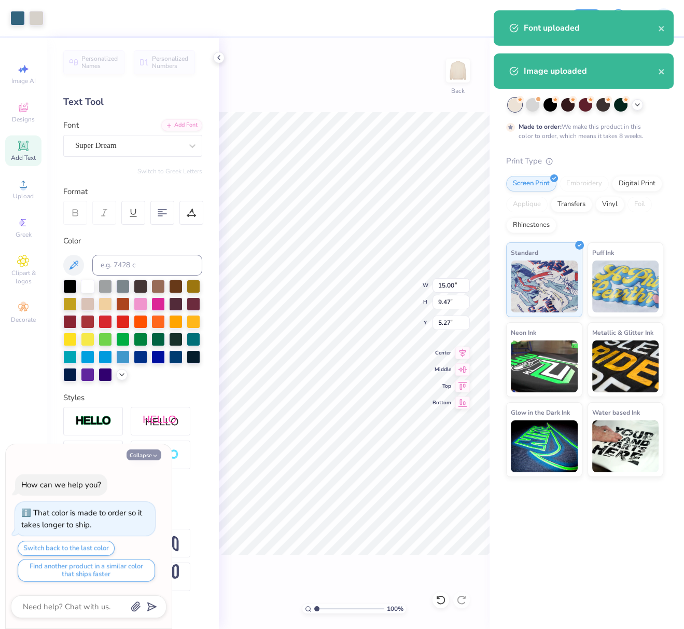
click at [152, 455] on icon "button" at bounding box center [155, 455] width 6 height 6
type textarea "x"
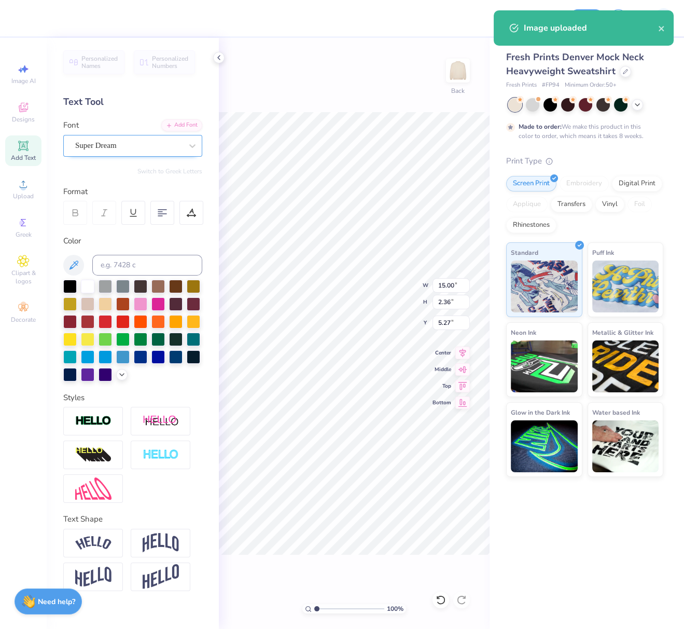
click at [162, 144] on div "Super Dream" at bounding box center [128, 145] width 109 height 16
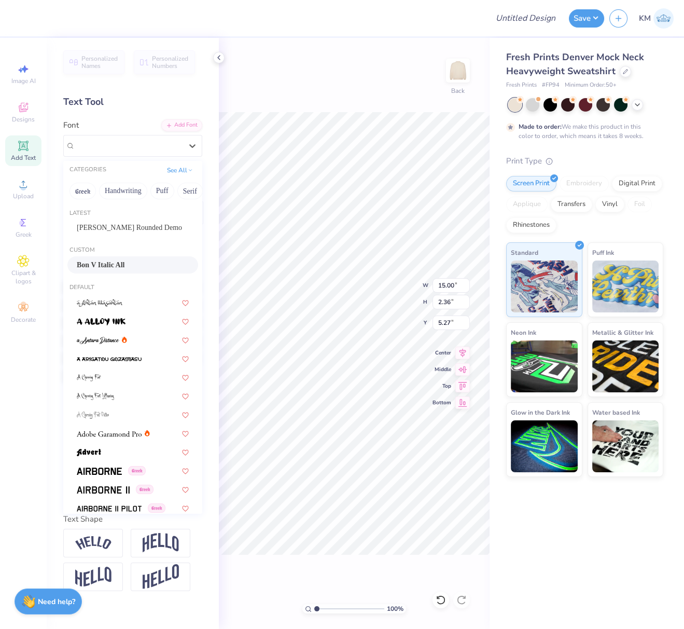
click at [104, 263] on span "Bon V Italic All" at bounding box center [101, 264] width 48 height 11
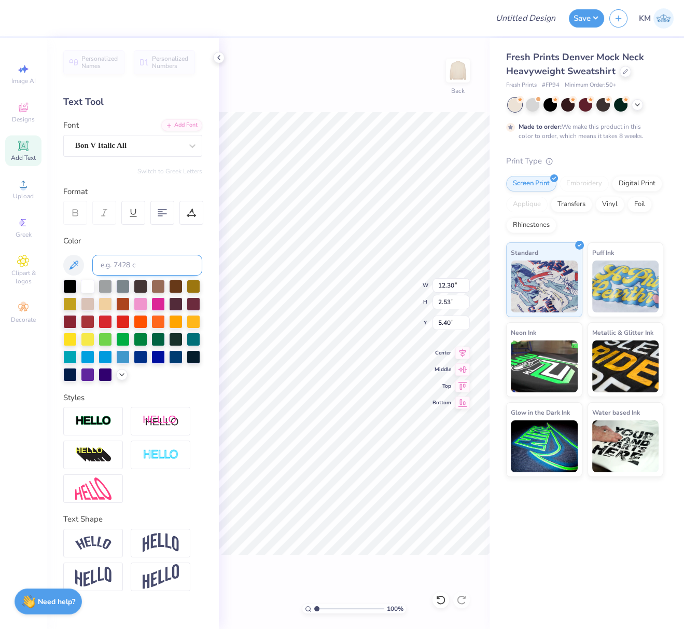
type input "12.30"
type input "2.53"
type input "5.40"
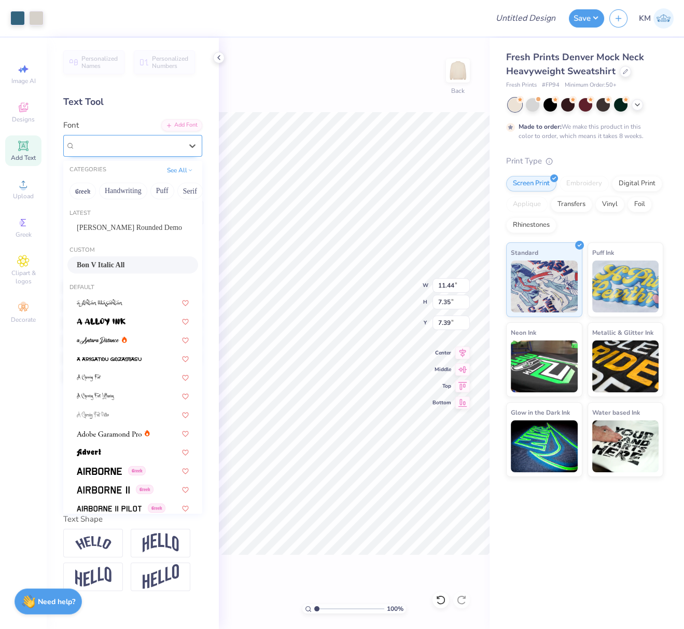
drag, startPoint x: 136, startPoint y: 135, endPoint x: 120, endPoint y: 154, distance: 24.3
click at [137, 136] on div "Bon V Italic All" at bounding box center [132, 146] width 139 height 22
click at [101, 225] on span "[PERSON_NAME] Rounded Demo" at bounding box center [129, 227] width 105 height 11
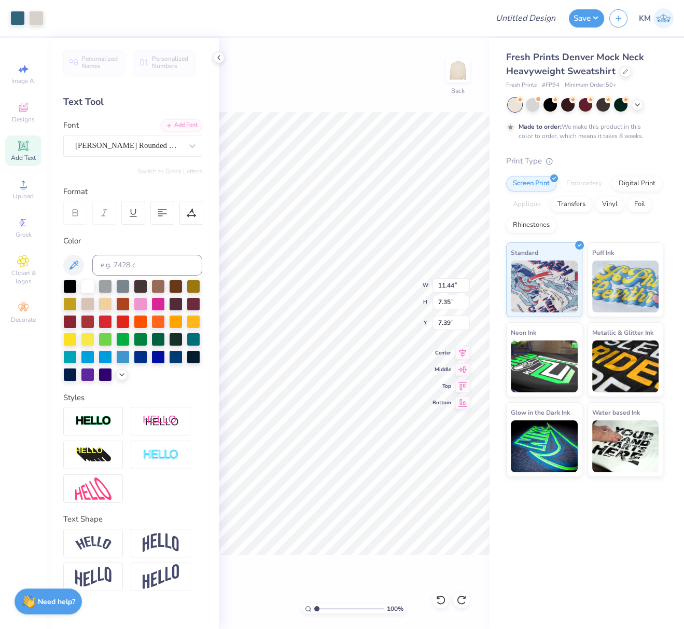
type input "6.14"
type input "0.64"
type input "14.09"
click at [142, 146] on div "Super Dream" at bounding box center [128, 145] width 109 height 16
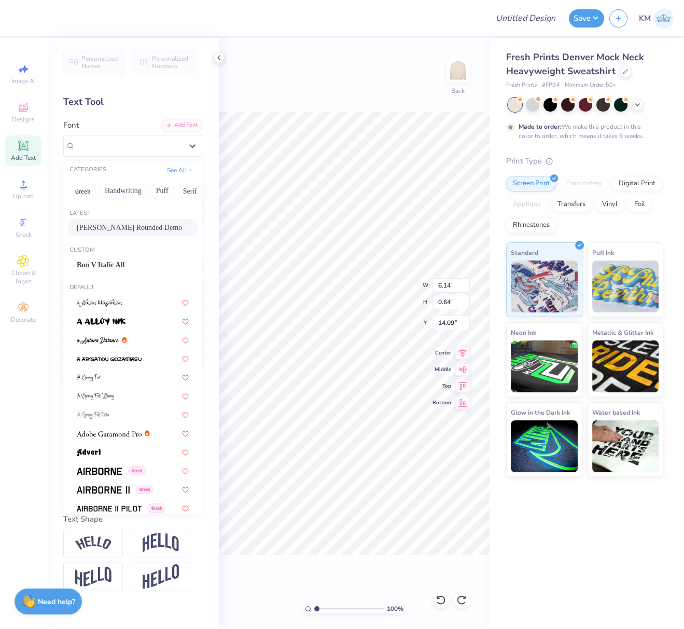
click at [112, 227] on span "[PERSON_NAME] Rounded Demo" at bounding box center [129, 227] width 105 height 11
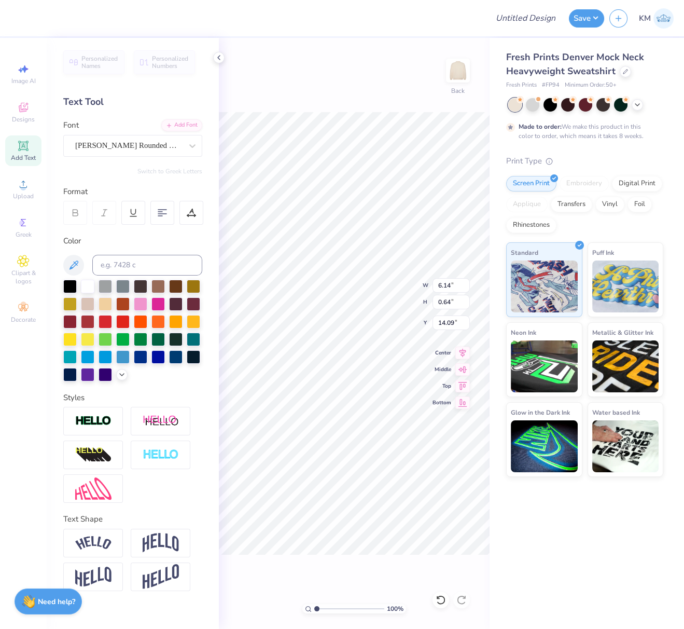
type input "5.77"
type input "0.60"
type input "14.17"
type input "7.39"
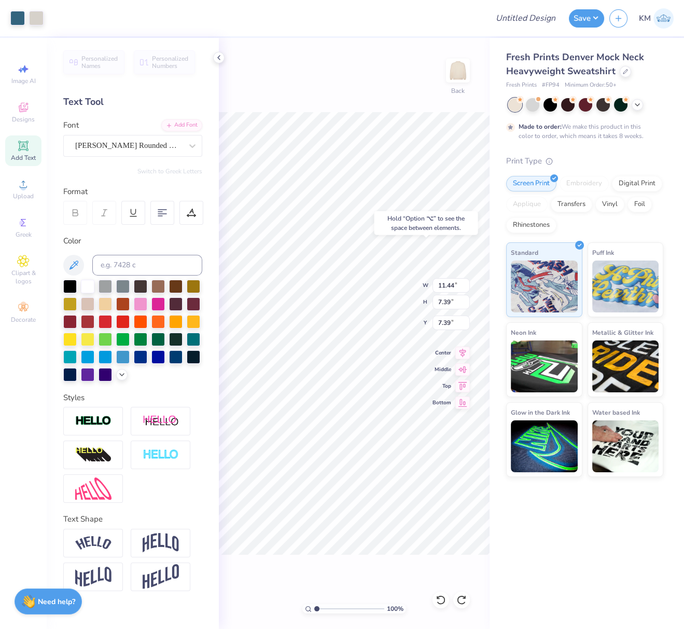
type input "5.77"
type input "0.60"
type input "17.57"
type input "5.85"
type input "0.61"
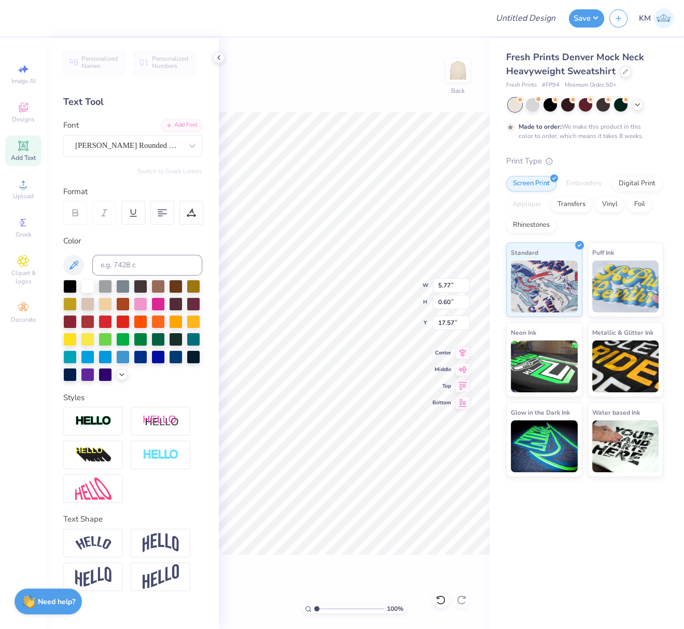
type input "14.17"
type input "11.44"
type input "7.33"
type input "7.44"
drag, startPoint x: 463, startPoint y: 349, endPoint x: 461, endPoint y: 354, distance: 6.3
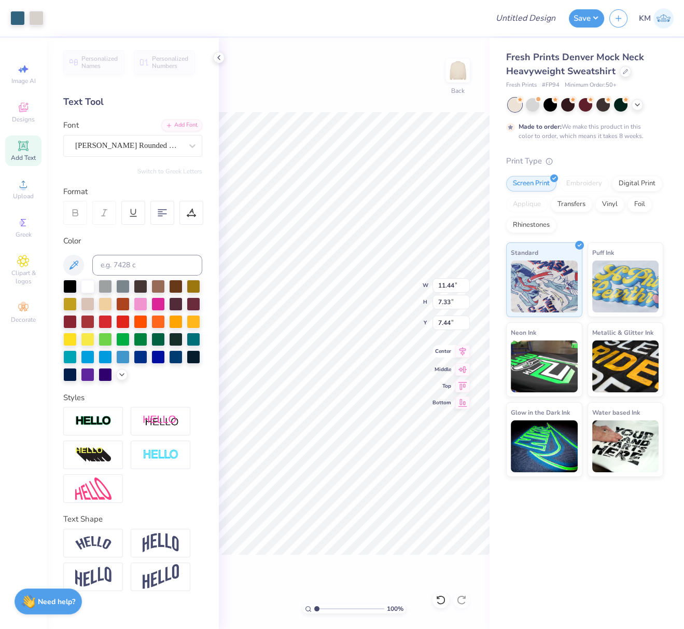
click at [463, 349] on icon at bounding box center [462, 351] width 15 height 12
click at [469, 353] on icon at bounding box center [462, 352] width 15 height 12
type input "5.20"
click at [465, 352] on icon at bounding box center [462, 351] width 15 height 12
click at [463, 353] on icon at bounding box center [462, 351] width 15 height 12
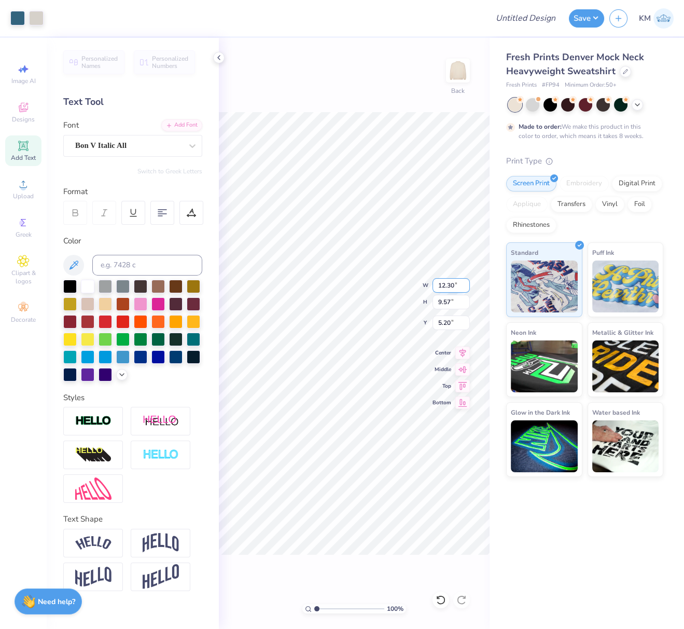
drag, startPoint x: 437, startPoint y: 285, endPoint x: 457, endPoint y: 284, distance: 20.2
click at [457, 284] on input "12.30" at bounding box center [451, 285] width 37 height 15
type input "10.00"
type input "7.78"
drag, startPoint x: 451, startPoint y: 322, endPoint x: 436, endPoint y: 322, distance: 15.0
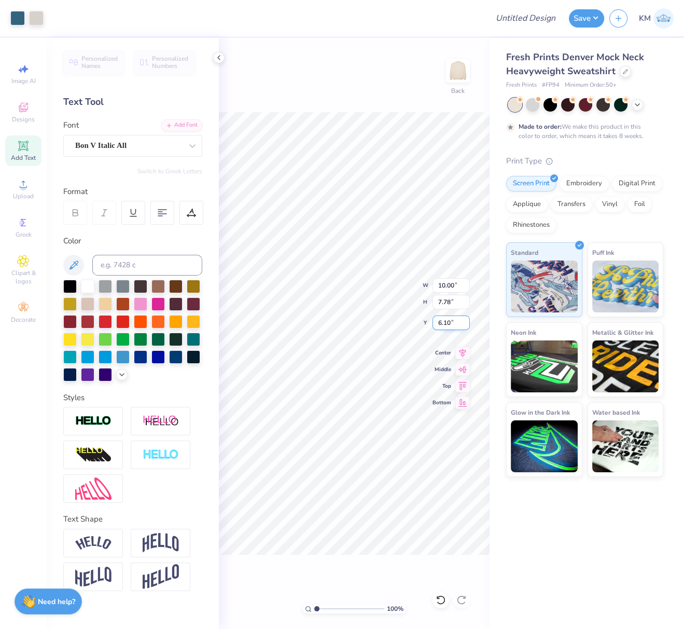
click at [437, 322] on input "6.10" at bounding box center [451, 322] width 37 height 15
type input "2.50"
drag, startPoint x: 465, startPoint y: 353, endPoint x: 452, endPoint y: 363, distance: 17.0
click at [465, 352] on icon at bounding box center [462, 352] width 15 height 12
click at [20, 188] on icon at bounding box center [23, 184] width 12 height 12
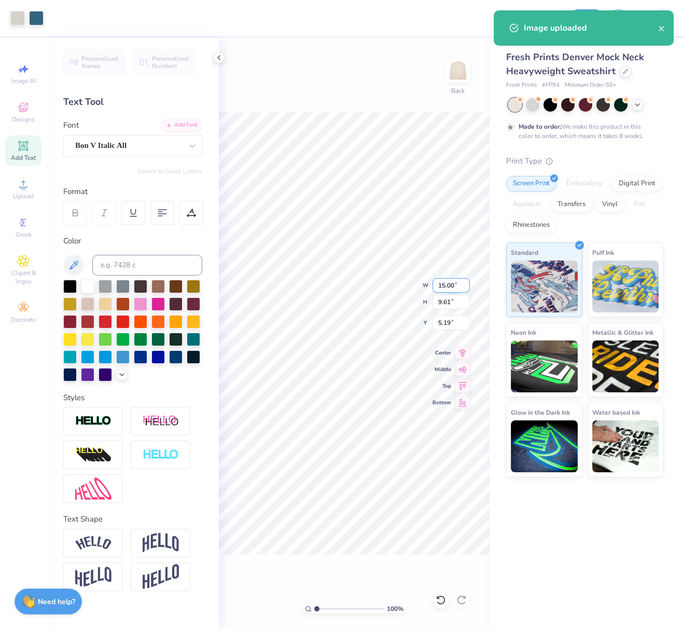
drag, startPoint x: 454, startPoint y: 286, endPoint x: 436, endPoint y: 284, distance: 17.8
click at [439, 284] on input "15.00" at bounding box center [451, 285] width 37 height 15
type input "9.30"
type input "5.96"
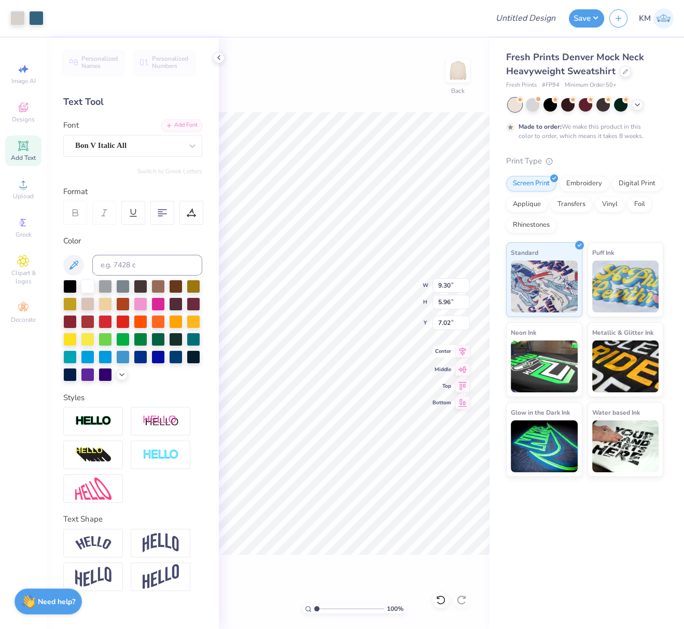
drag, startPoint x: 467, startPoint y: 350, endPoint x: 447, endPoint y: 355, distance: 20.9
click at [466, 350] on icon at bounding box center [462, 351] width 15 height 12
type input "4.32"
click at [464, 350] on icon at bounding box center [462, 351] width 15 height 12
click at [516, 19] on input "Design Title" at bounding box center [538, 18] width 51 height 21
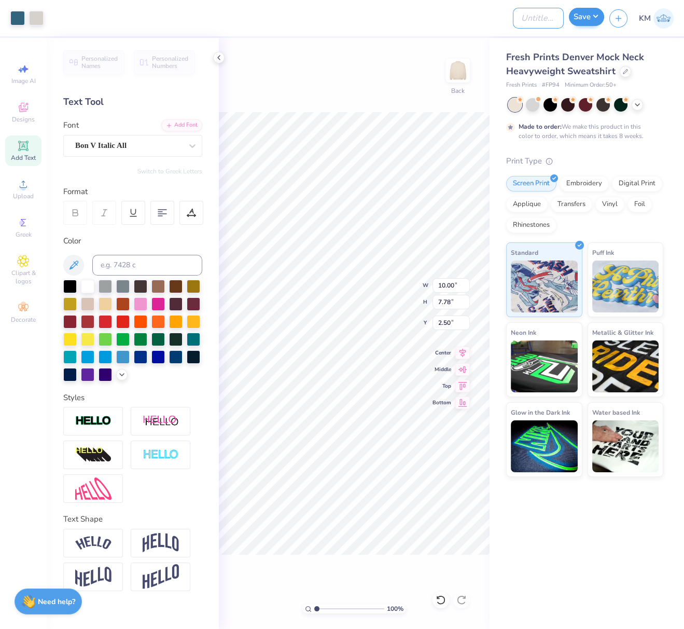
paste input "FPS240043"
type input "FPS240043"
click at [597, 13] on button "Save" at bounding box center [586, 17] width 35 height 18
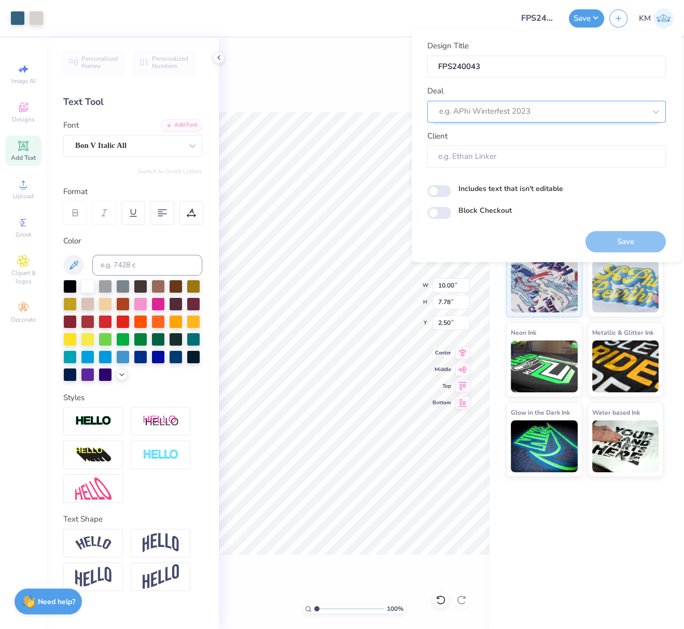
drag, startPoint x: 609, startPoint y: 113, endPoint x: 602, endPoint y: 117, distance: 8.1
click at [609, 113] on div at bounding box center [542, 111] width 206 height 14
click at [517, 135] on div "Design Tool Gallery" at bounding box center [547, 139] width 230 height 17
type input "design tool galler"
type input "Design Tool Gallery User"
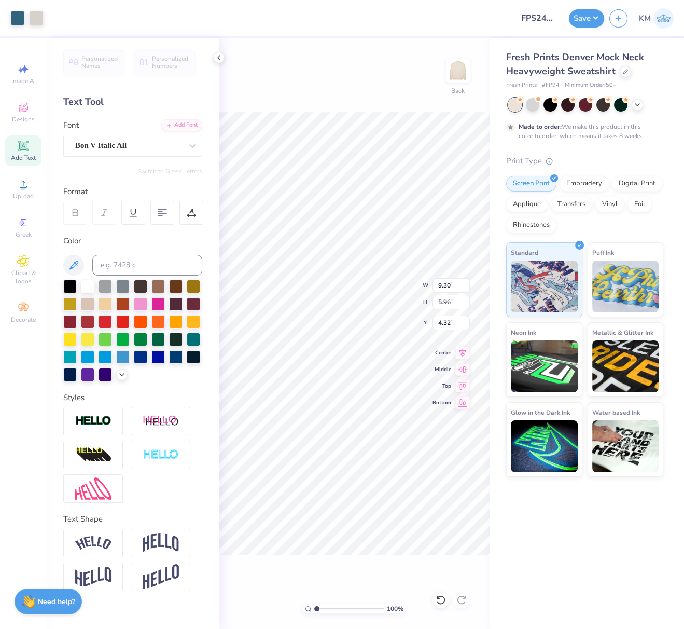
type input "4.75"
type input "0.50"
type input "12.52"
click at [99, 421] on img at bounding box center [93, 421] width 36 height 12
type input "4.76"
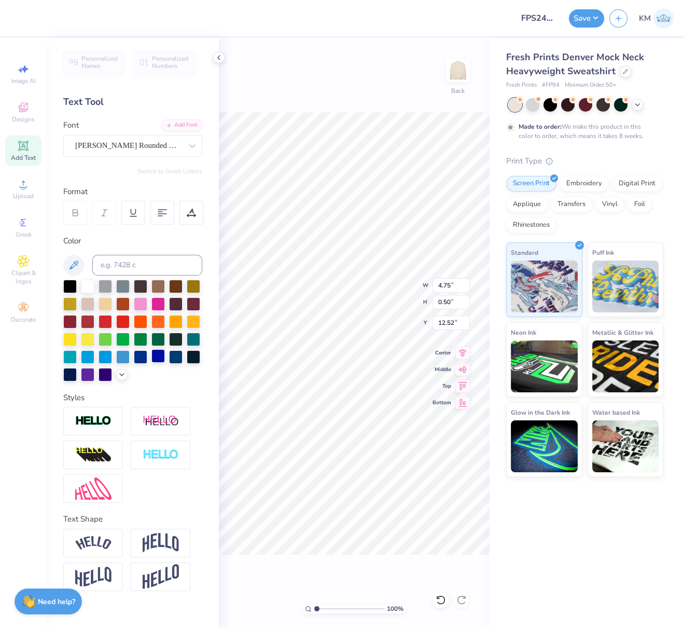
type input "0.51"
type input "9.78"
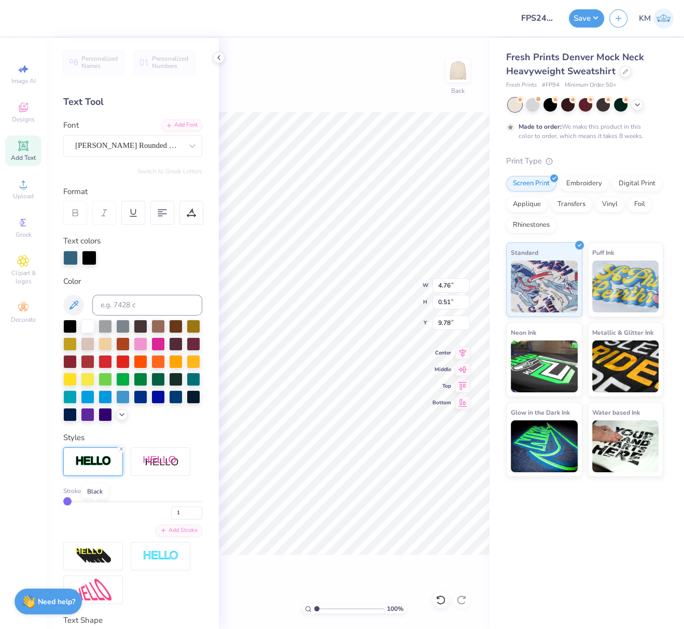
click at [95, 494] on div at bounding box center [94, 491] width 6 height 6
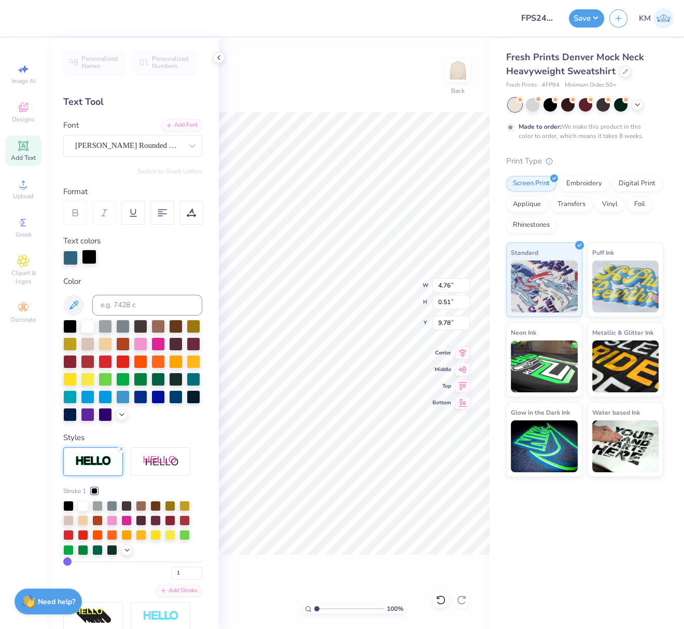
click at [86, 255] on div at bounding box center [89, 256] width 15 height 15
click at [127, 302] on input at bounding box center [147, 305] width 110 height 21
type input "7699"
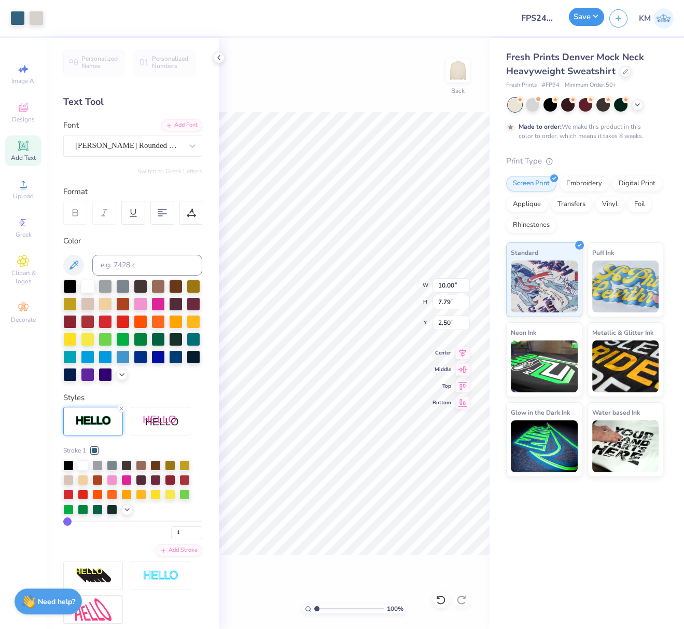
click at [593, 13] on button "Save" at bounding box center [586, 17] width 35 height 18
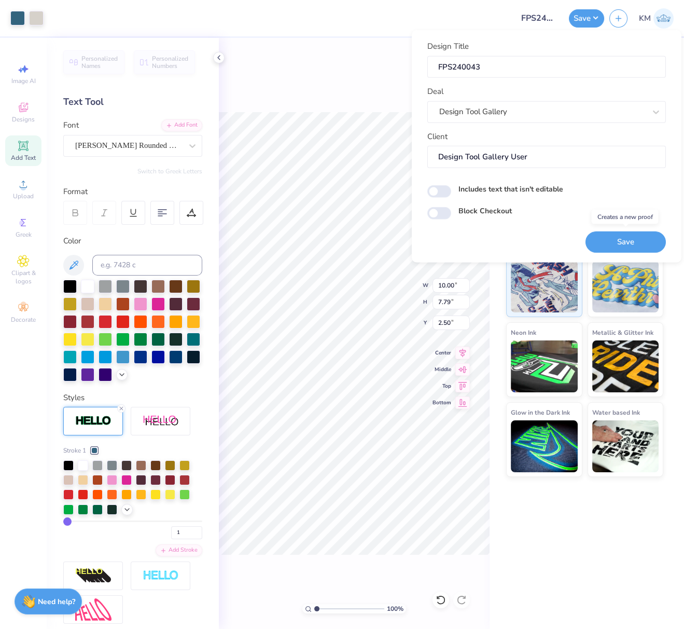
click at [625, 241] on button "Save" at bounding box center [626, 241] width 80 height 21
drag, startPoint x: 489, startPoint y: 64, endPoint x: 432, endPoint y: 67, distance: 56.6
click at [435, 66] on input "FPS240043" at bounding box center [546, 66] width 239 height 22
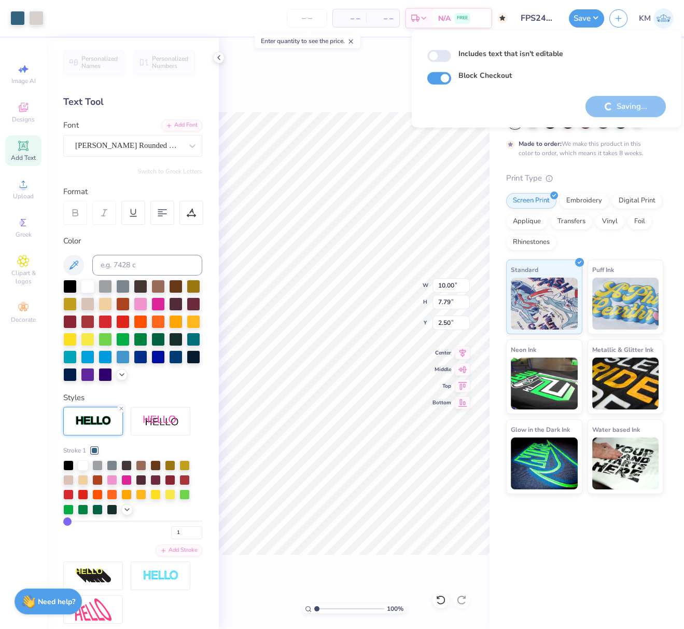
checkbox input "true"
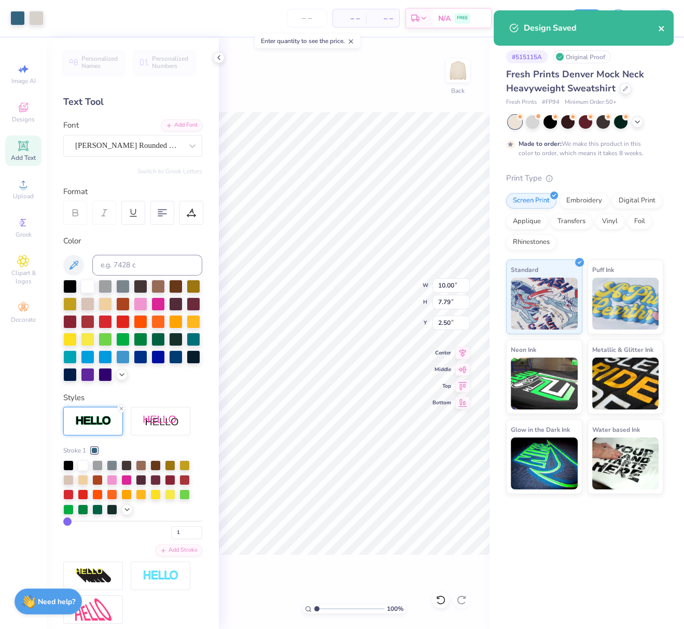
click at [661, 27] on icon "close" at bounding box center [661, 28] width 7 height 8
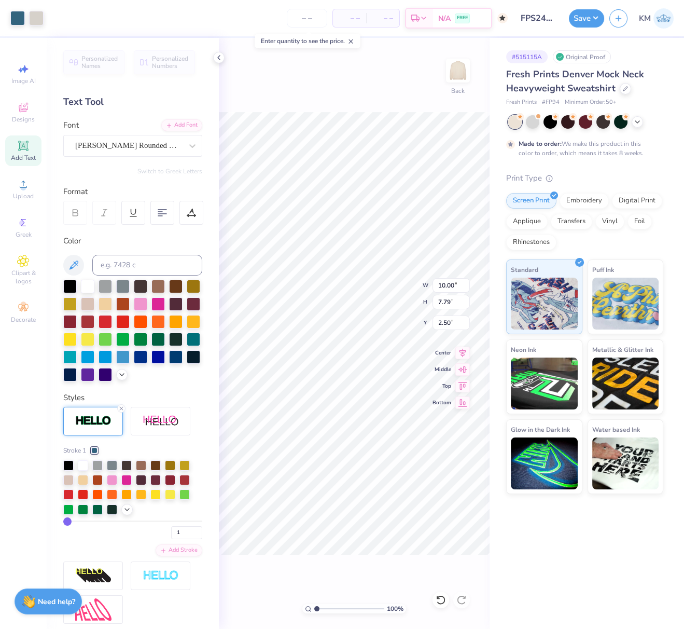
drag, startPoint x: 599, startPoint y: 17, endPoint x: 592, endPoint y: 27, distance: 12.4
click at [599, 16] on button "Save" at bounding box center [586, 18] width 35 height 18
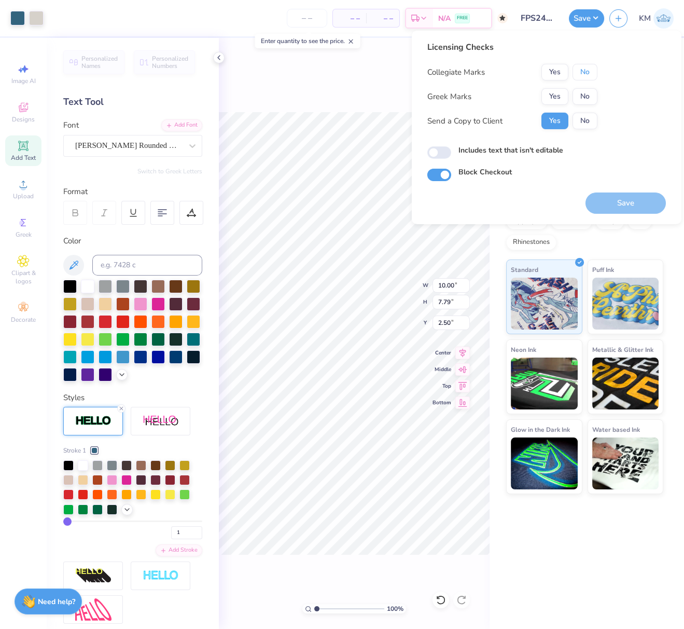
drag, startPoint x: 586, startPoint y: 74, endPoint x: 568, endPoint y: 87, distance: 21.9
click at [585, 76] on button "No" at bounding box center [585, 72] width 25 height 17
click at [553, 96] on button "Yes" at bounding box center [554, 96] width 27 height 17
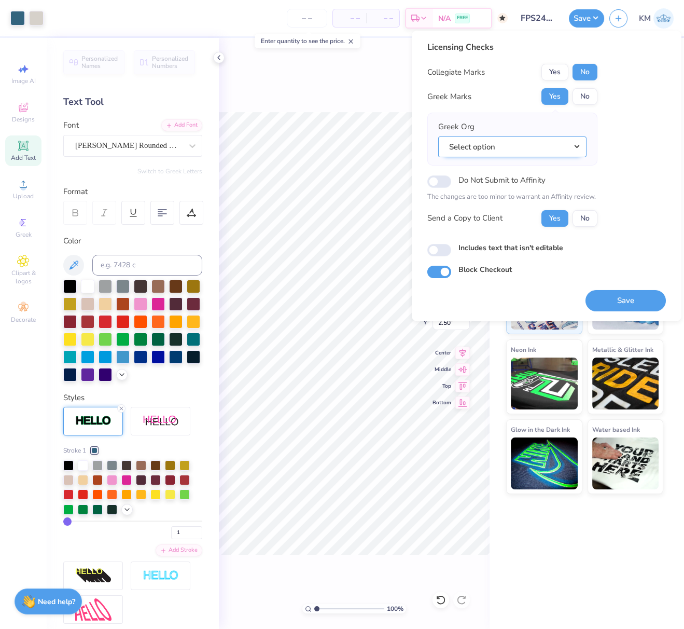
click at [579, 146] on button "Select option" at bounding box center [512, 146] width 148 height 21
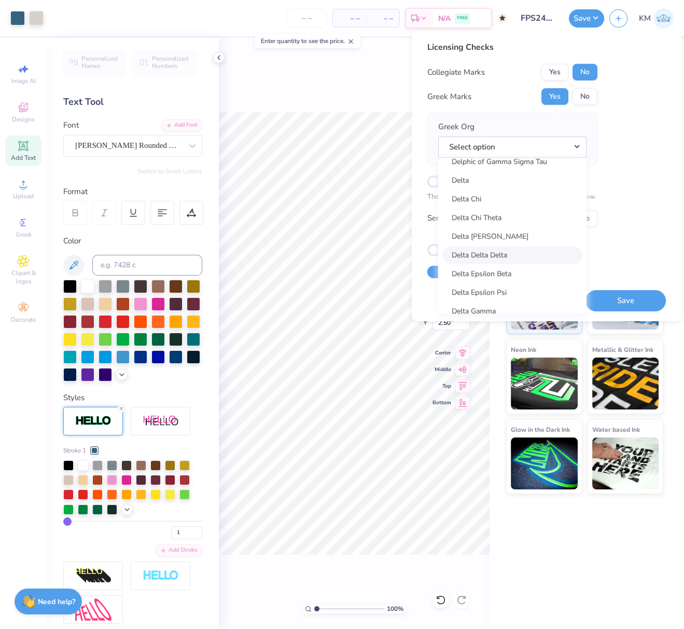
scroll to position [2299, 0]
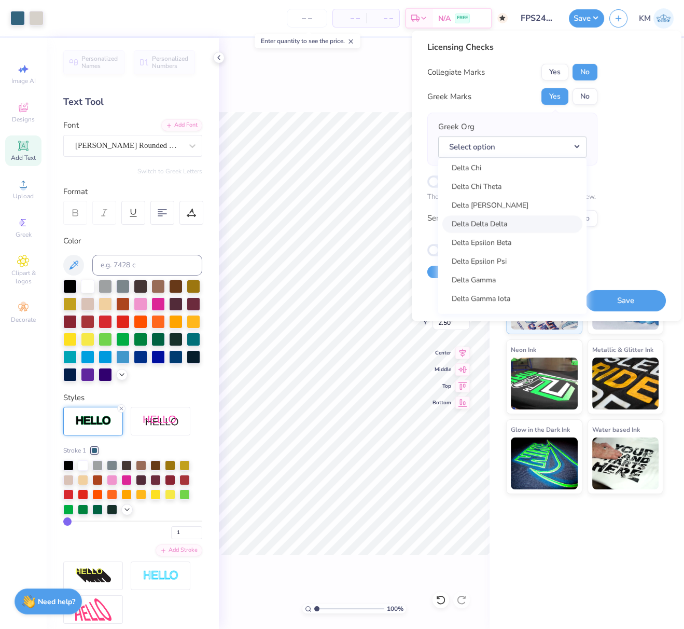
click at [509, 222] on link "Delta Delta Delta" at bounding box center [512, 223] width 140 height 17
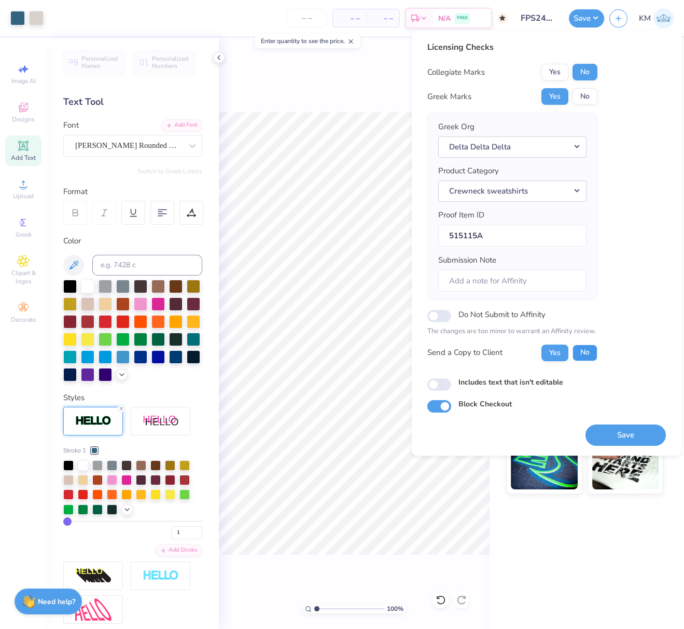
click at [591, 349] on button "No" at bounding box center [585, 352] width 25 height 17
drag, startPoint x: 613, startPoint y: 434, endPoint x: 455, endPoint y: 256, distance: 237.3
click at [612, 433] on button "Save" at bounding box center [626, 434] width 80 height 21
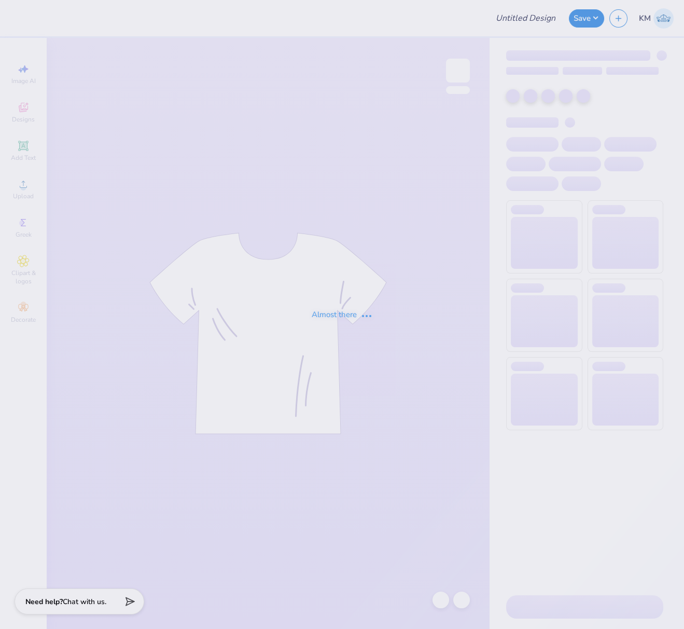
type input "FPS239965"
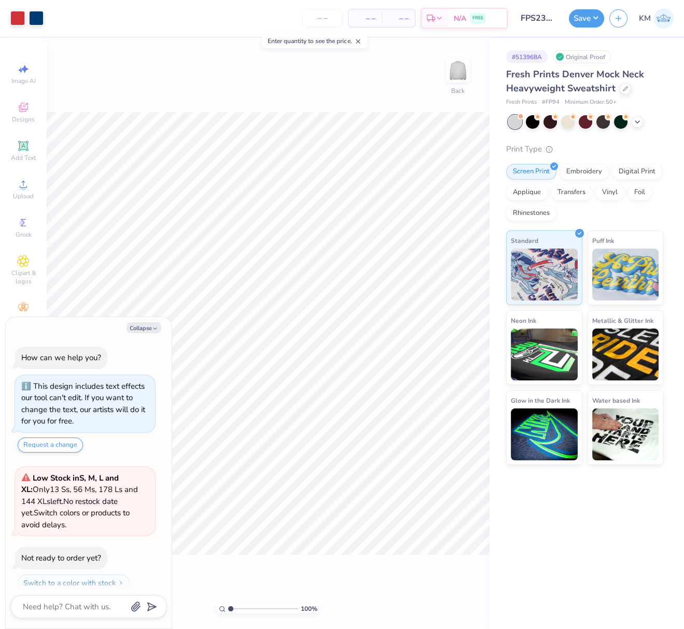
scroll to position [27, 0]
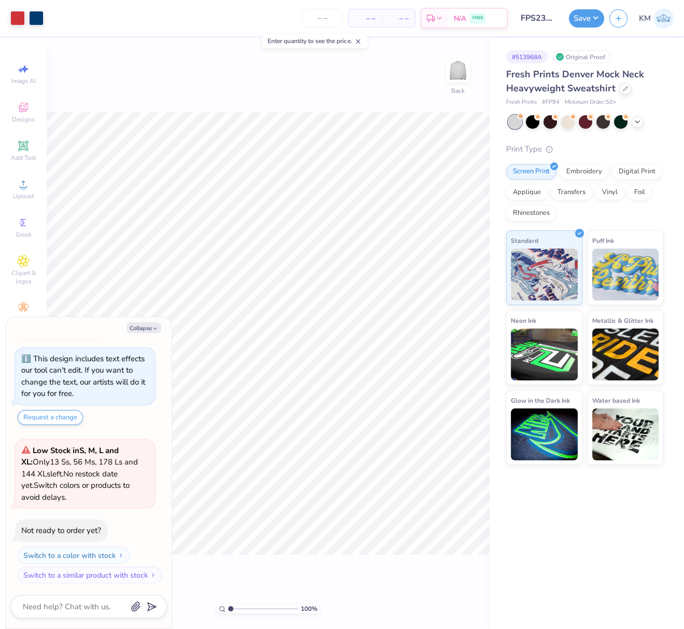
drag, startPoint x: 152, startPoint y: 325, endPoint x: 168, endPoint y: 328, distance: 15.4
click at [152, 325] on button "Collapse" at bounding box center [144, 327] width 35 height 11
type textarea "x"
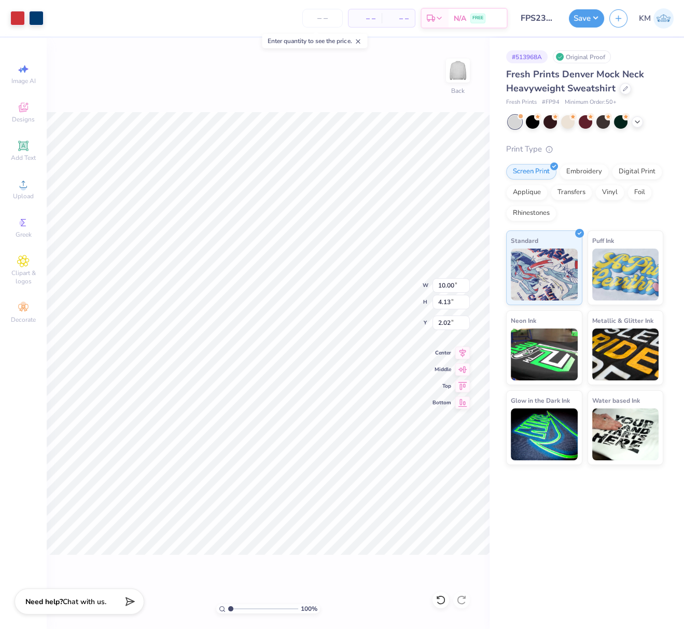
type input "3.00"
type input "1.29"
click at [358, 553] on li "Send to Back" at bounding box center [347, 554] width 81 height 20
type input "5.42"
click at [22, 183] on icon at bounding box center [23, 183] width 7 height 7
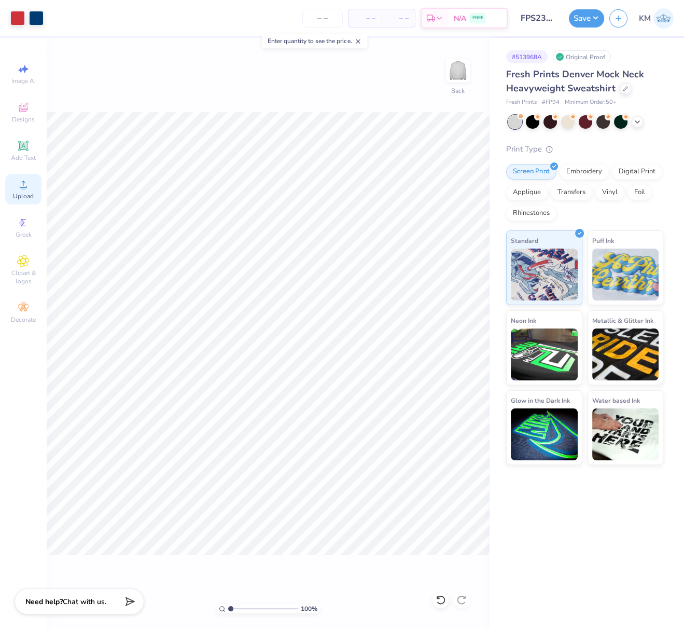
click at [31, 185] on div "Upload" at bounding box center [23, 189] width 36 height 31
click at [29, 183] on icon at bounding box center [23, 184] width 12 height 12
click at [180, 90] on body "Art colors – – Per Item – – Total Est. Delivery N/A FREE Design Title FPS239965…" at bounding box center [342, 314] width 684 height 629
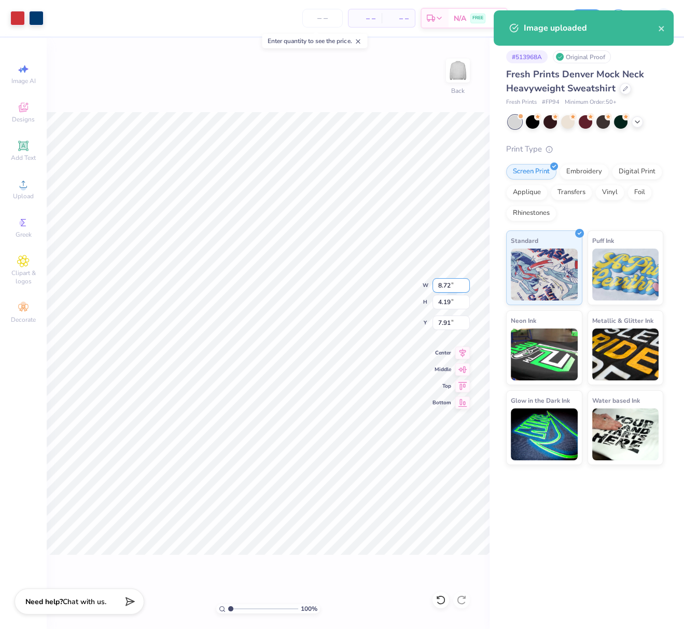
drag, startPoint x: 443, startPoint y: 284, endPoint x: 433, endPoint y: 286, distance: 10.5
click at [437, 283] on input "8.72" at bounding box center [451, 285] width 37 height 15
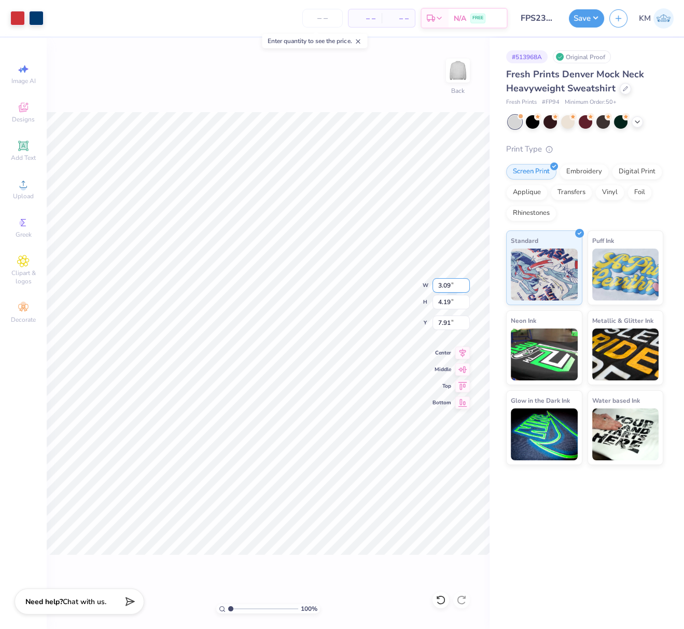
type input "3.09"
type input "1.48"
type input "5.41"
click at [329, 568] on li "Send to Back" at bounding box center [317, 576] width 81 height 20
click at [594, 18] on button "Save" at bounding box center [586, 17] width 35 height 18
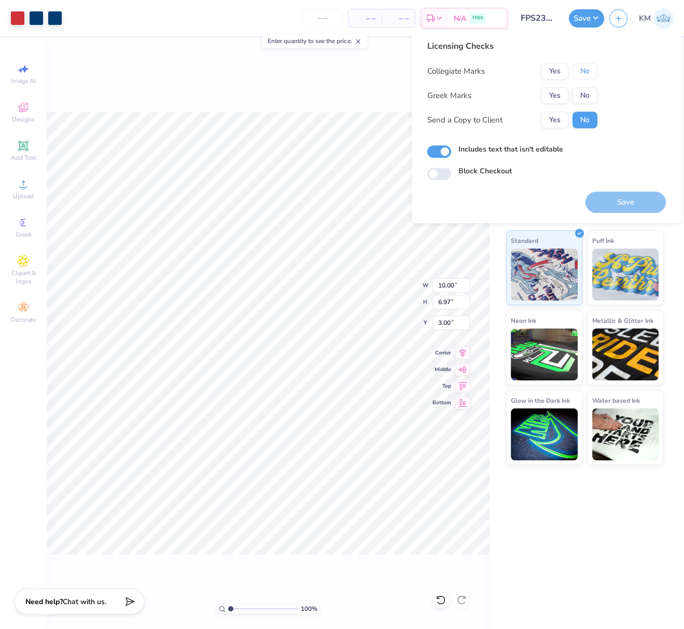
drag, startPoint x: 589, startPoint y: 69, endPoint x: 573, endPoint y: 85, distance: 22.7
click at [588, 70] on button "No" at bounding box center [585, 71] width 25 height 17
click at [558, 94] on button "Yes" at bounding box center [554, 95] width 27 height 17
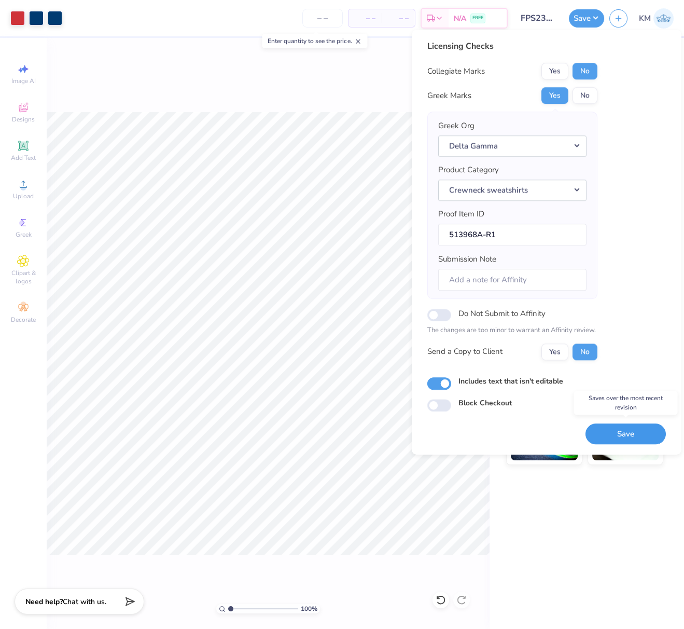
drag, startPoint x: 625, startPoint y: 428, endPoint x: 617, endPoint y: 424, distance: 9.7
click at [625, 428] on button "Save" at bounding box center [626, 433] width 80 height 21
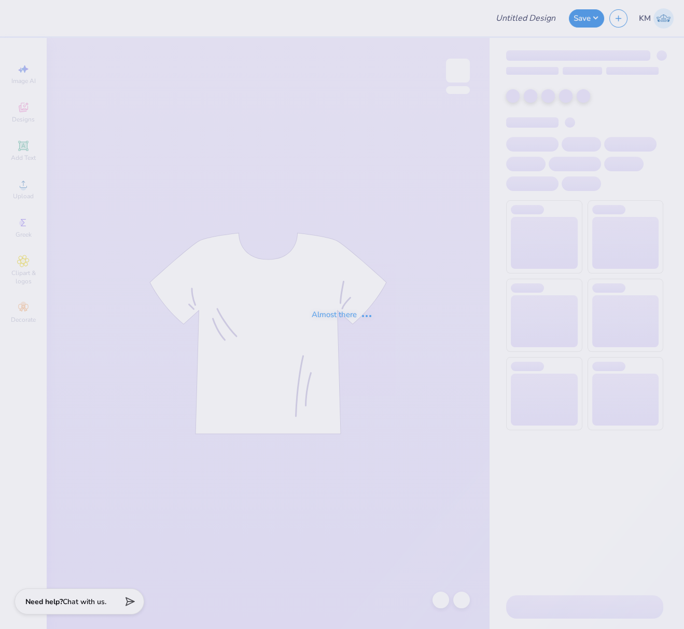
type input "FPS239967"
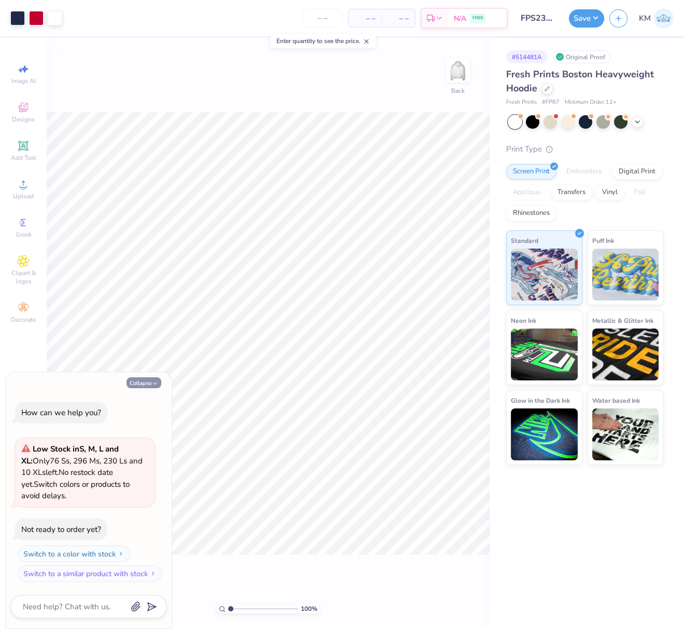
click at [147, 382] on button "Collapse" at bounding box center [144, 382] width 35 height 11
type textarea "x"
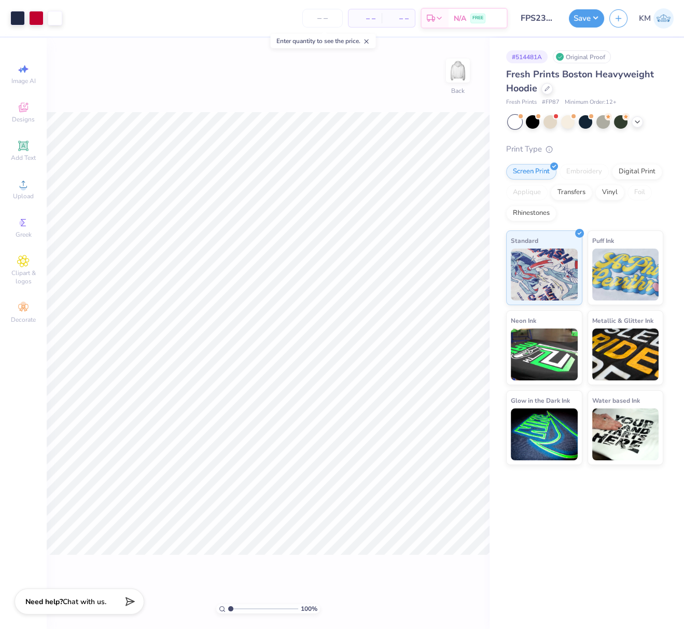
click at [234, 608] on input "range" at bounding box center [263, 608] width 70 height 9
type input "1.69"
click at [235, 608] on input "range" at bounding box center [263, 608] width 70 height 9
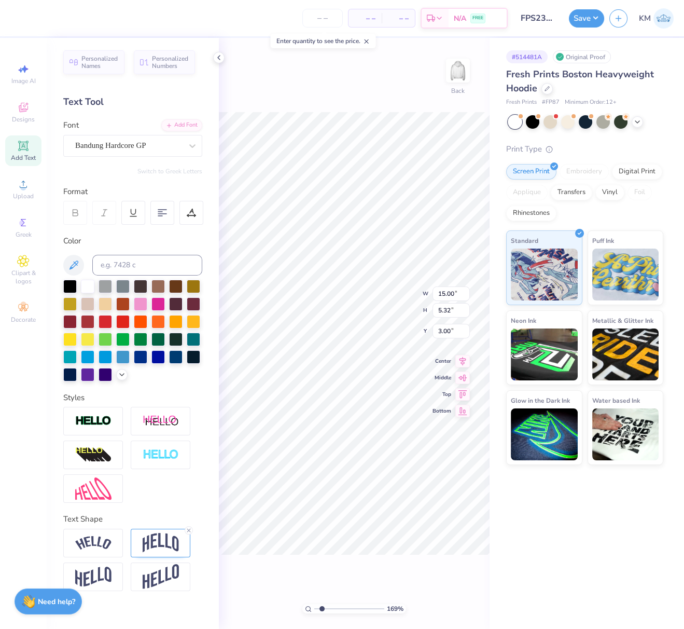
drag, startPoint x: 158, startPoint y: 542, endPoint x: 173, endPoint y: 537, distance: 15.3
click at [158, 542] on img at bounding box center [161, 543] width 36 height 20
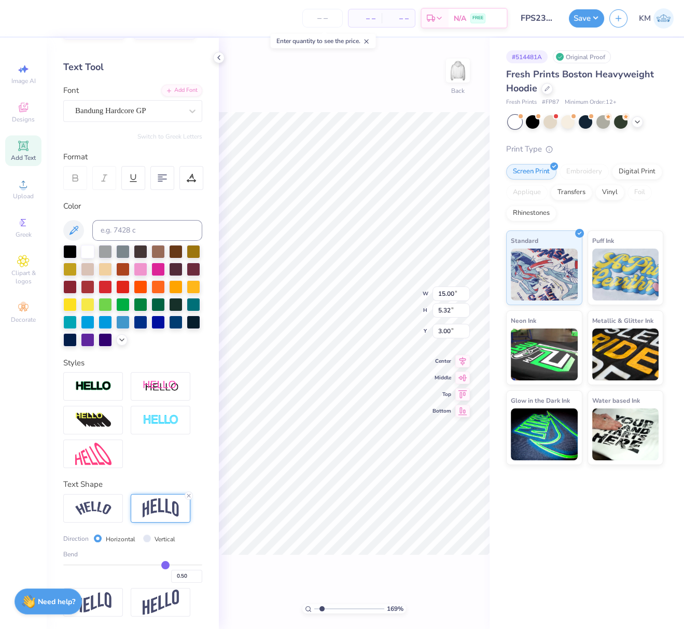
scroll to position [51, 0]
drag, startPoint x: 174, startPoint y: 575, endPoint x: 182, endPoint y: 578, distance: 8.4
click at [179, 577] on input "0.50" at bounding box center [186, 575] width 31 height 13
type input "0.45"
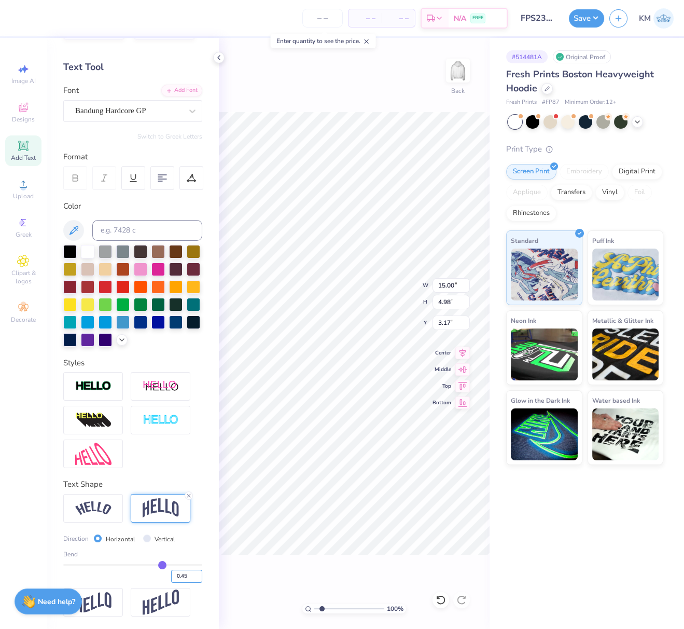
type input "1"
type input "4.98"
type input "3.17"
paste input "number"
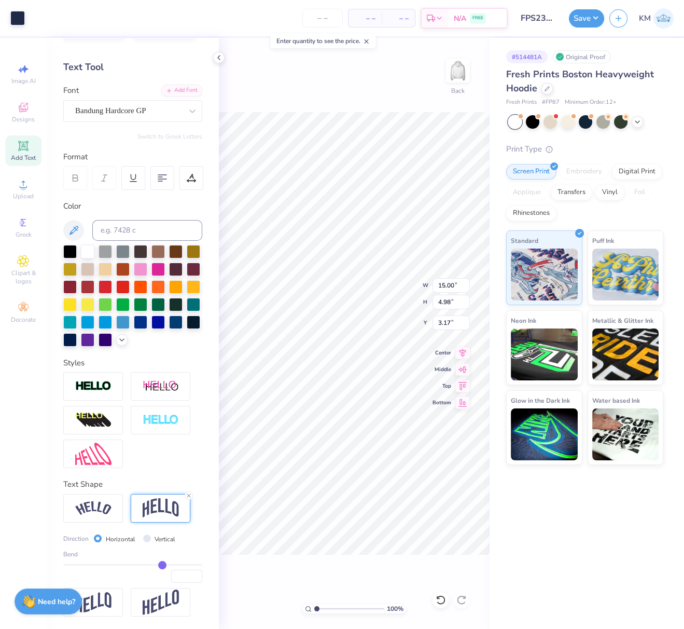
type input "4.98"
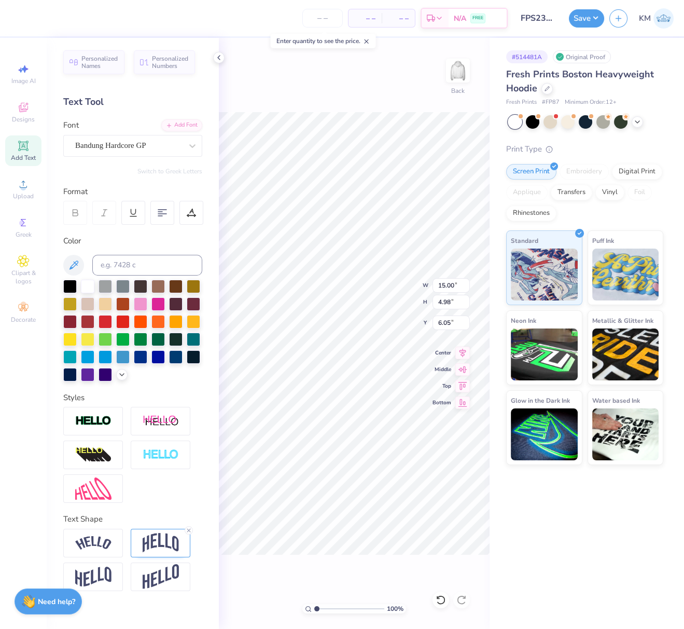
type input "6.05"
type textarea "CLUB"
drag, startPoint x: 164, startPoint y: 538, endPoint x: 177, endPoint y: 538, distance: 12.5
click at [164, 539] on img at bounding box center [161, 543] width 36 height 20
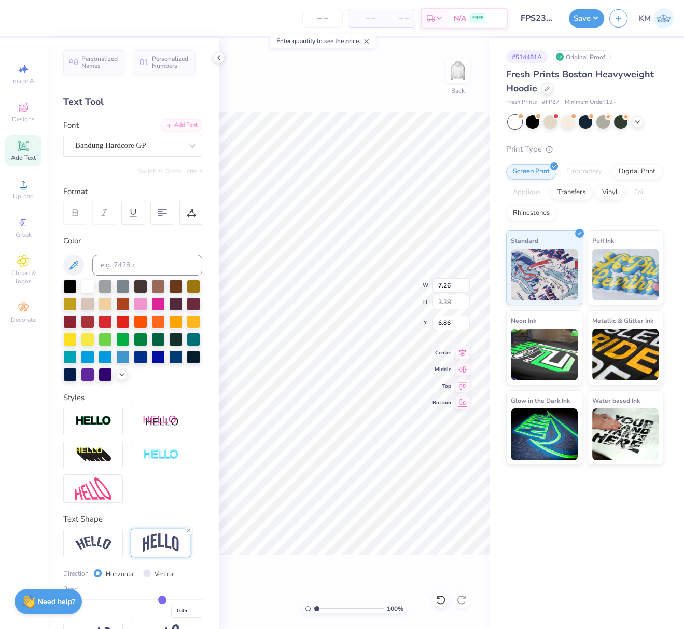
scroll to position [51, 0]
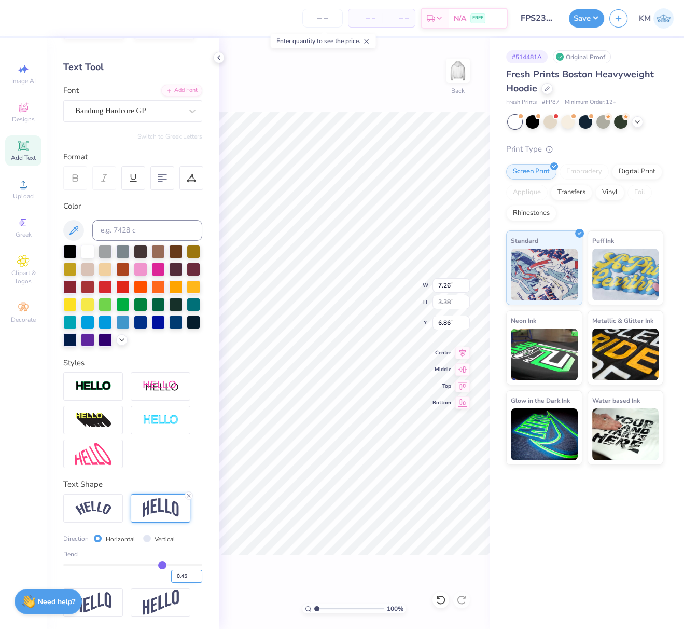
click at [175, 575] on input "0.45" at bounding box center [186, 575] width 31 height 13
type input "0.25"
type input "2.85"
type input "7.12"
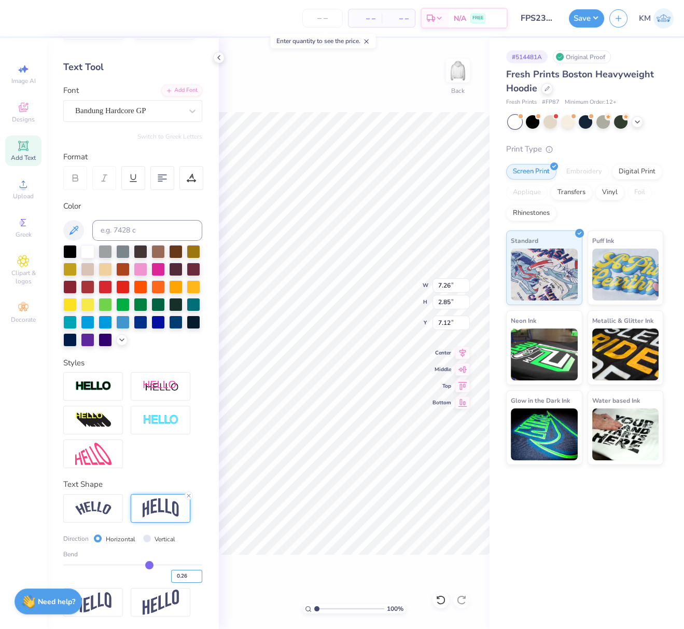
type input "0.25"
type input "5.93"
click at [323, 608] on input "range" at bounding box center [349, 608] width 70 height 9
type input "3.08"
click at [331, 607] on input "range" at bounding box center [349, 608] width 70 height 9
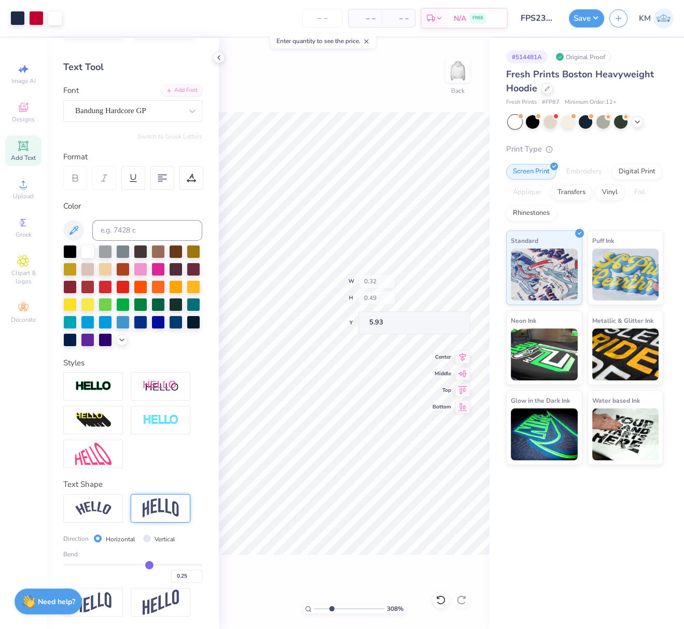
type input "0.32"
type input "0.49"
type input "9.28"
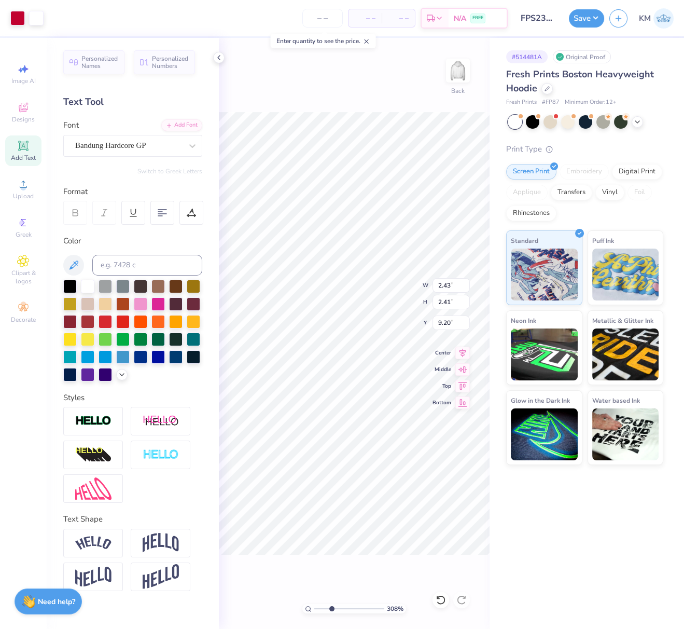
click at [313, 609] on div "308 %" at bounding box center [354, 608] width 104 height 9
drag, startPoint x: 314, startPoint y: 608, endPoint x: 300, endPoint y: 611, distance: 13.8
type input "1"
click at [314, 610] on input "range" at bounding box center [349, 608] width 70 height 9
drag, startPoint x: 297, startPoint y: 603, endPoint x: 511, endPoint y: 189, distance: 466.0
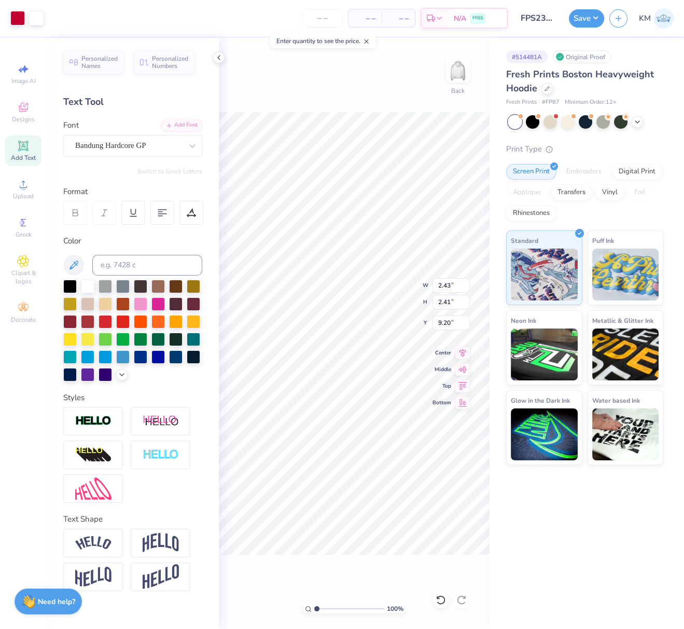
click at [258, 585] on div "100 % Back W 2.43 2.43 " H 2.41 2.41 " Y 9.20 9.20 " Center Middle Top Bottom" at bounding box center [354, 333] width 271 height 591
type input "15.00"
type input "4.98"
type input "3.17"
click at [463, 352] on icon at bounding box center [462, 351] width 15 height 12
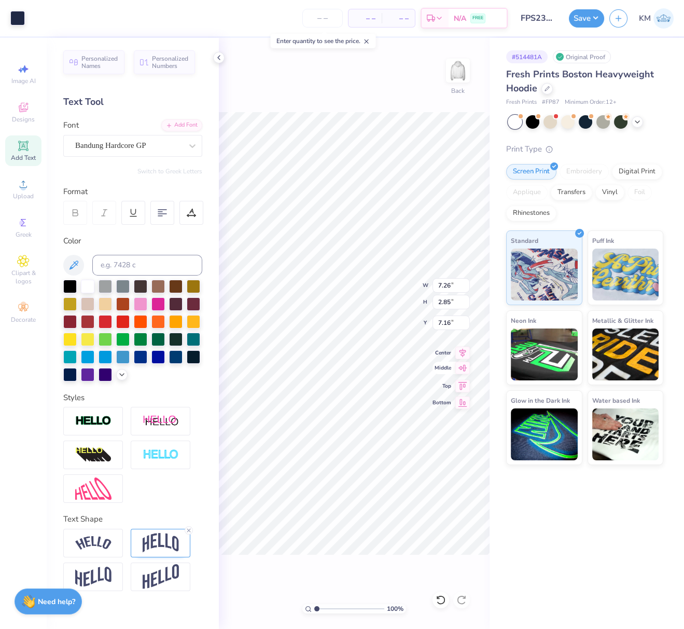
type input "7.26"
type input "2.85"
type input "7.16"
click at [462, 352] on icon at bounding box center [463, 351] width 7 height 9
type input "2.43"
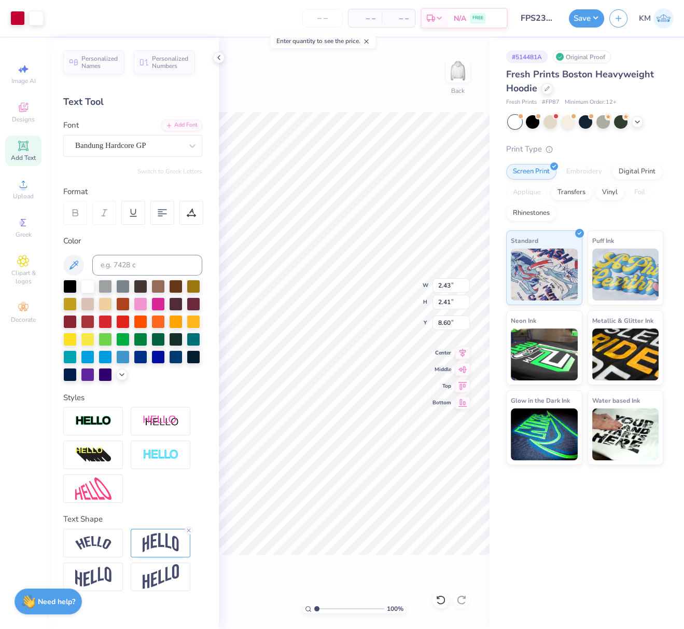
type input "2.41"
type input "8.60"
drag, startPoint x: 450, startPoint y: 286, endPoint x: 437, endPoint y: 288, distance: 13.2
click at [438, 285] on input "2.43" at bounding box center [451, 285] width 37 height 15
type input "2.30"
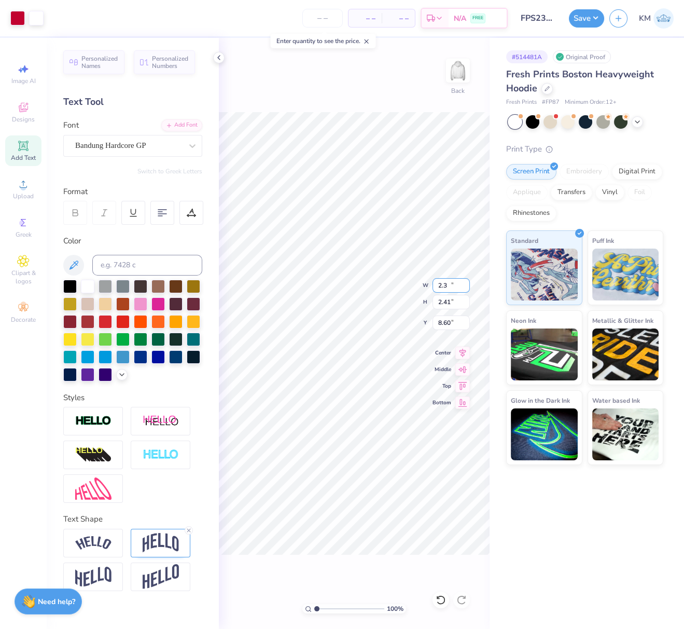
type input "2.28"
type input "8.66"
type input "15.00"
type input "7.67"
drag, startPoint x: 450, startPoint y: 322, endPoint x: 435, endPoint y: 329, distance: 16.7
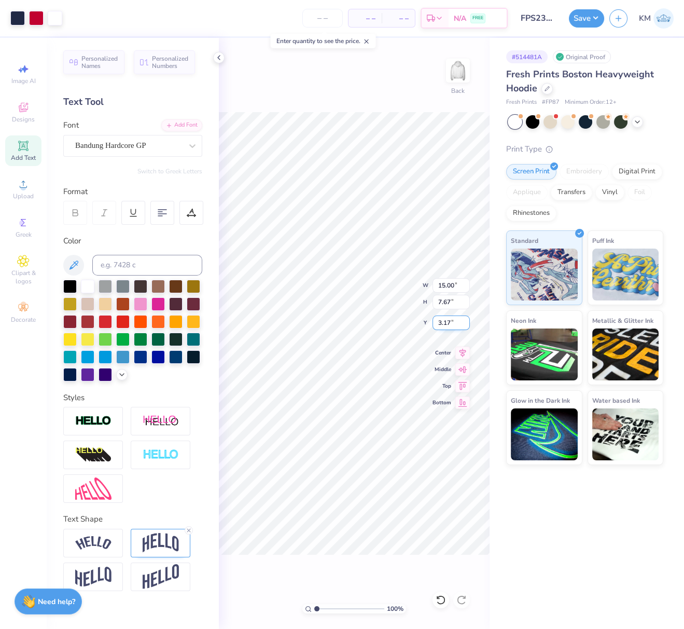
click at [437, 321] on input "3.17" at bounding box center [451, 322] width 37 height 15
type input "3.00"
click at [464, 350] on icon at bounding box center [462, 351] width 15 height 12
click at [461, 350] on icon at bounding box center [463, 351] width 7 height 9
click at [593, 18] on button "Save" at bounding box center [586, 17] width 35 height 18
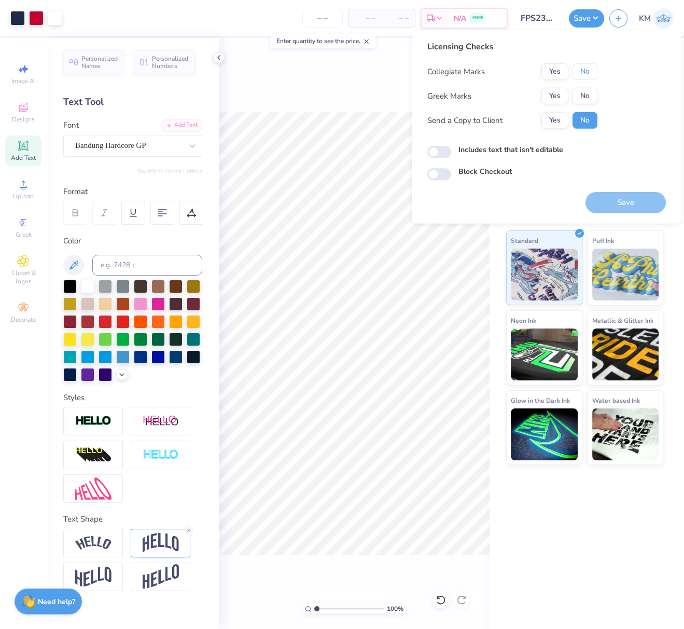
click at [586, 76] on button "No" at bounding box center [585, 71] width 25 height 17
click at [587, 95] on button "No" at bounding box center [585, 96] width 25 height 17
click at [632, 201] on button "Save" at bounding box center [626, 202] width 80 height 21
